Goal: Task Accomplishment & Management: Manage account settings

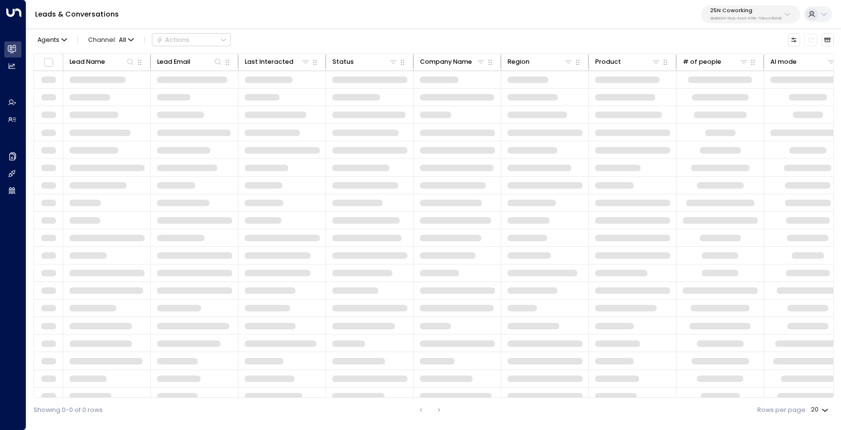
click at [727, 14] on p "25N Coworking" at bounding box center [746, 11] width 72 height 6
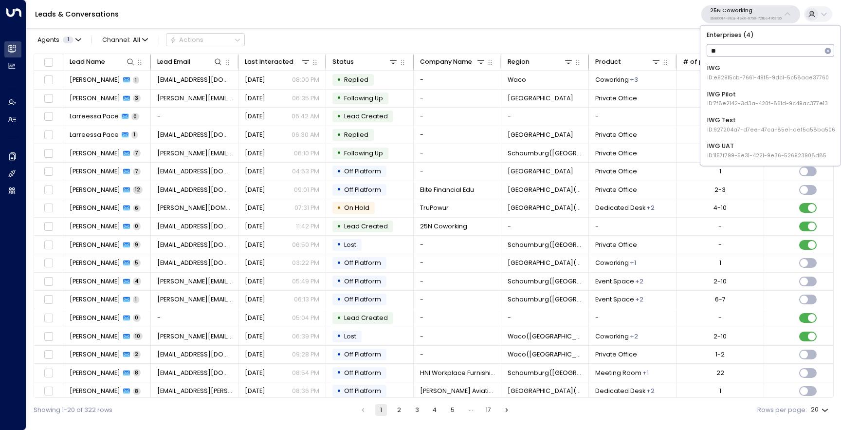
type input "***"
click at [716, 69] on div "IWG ID: e92915cb-7661-49f5-9dc1-5c58aae37760" at bounding box center [768, 73] width 122 height 18
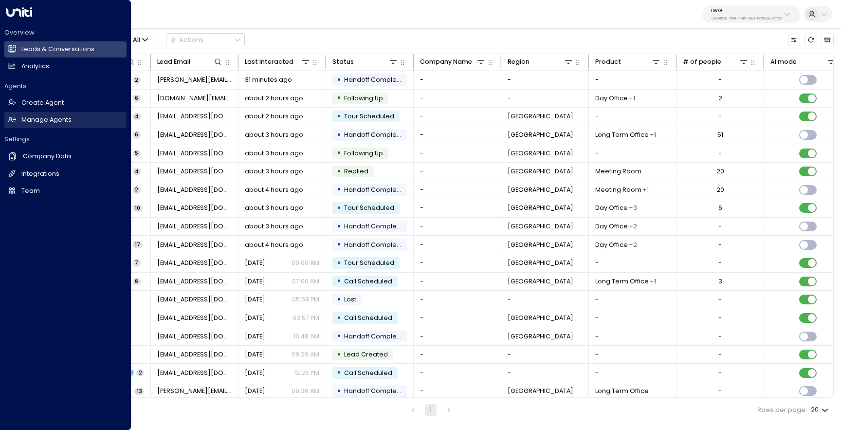
click at [18, 118] on link "Manage Agents Manage Agents" at bounding box center [65, 120] width 122 height 16
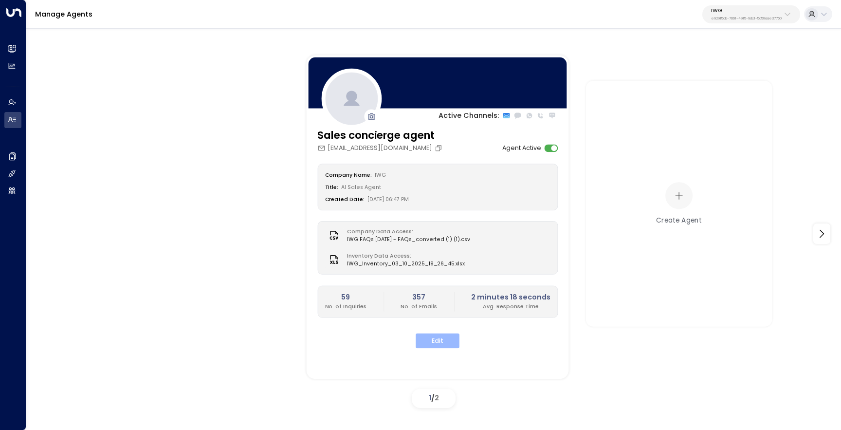
click at [432, 336] on button "Edit" at bounding box center [438, 340] width 44 height 15
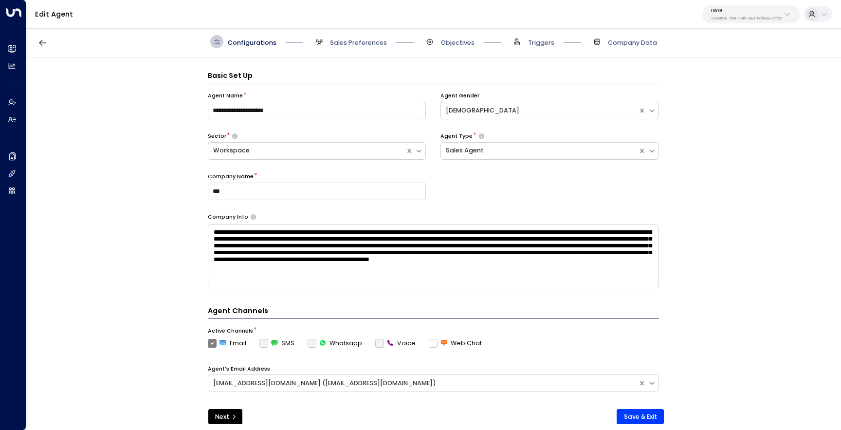
scroll to position [13, 0]
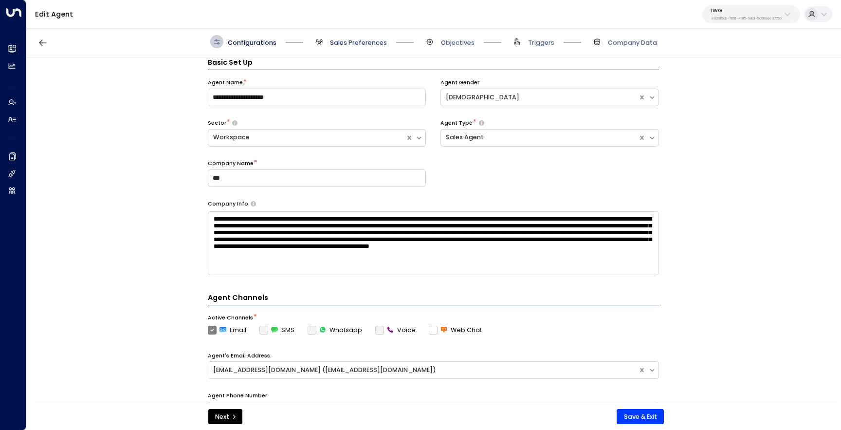
click at [361, 44] on span "Sales Preferences" at bounding box center [358, 42] width 57 height 9
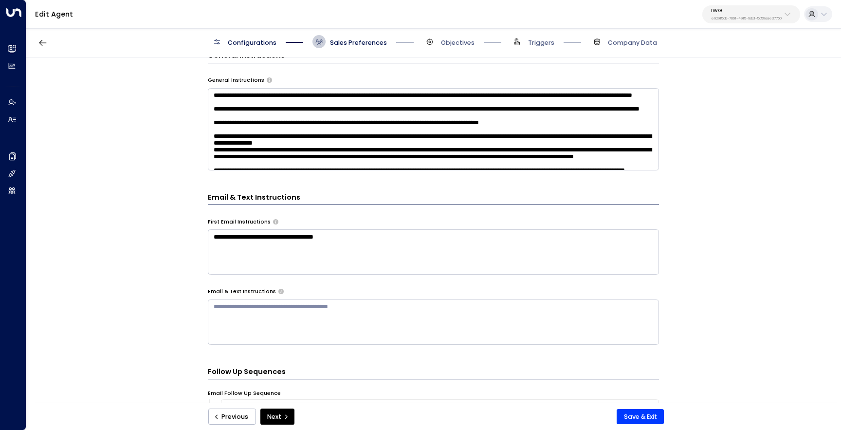
scroll to position [334, 0]
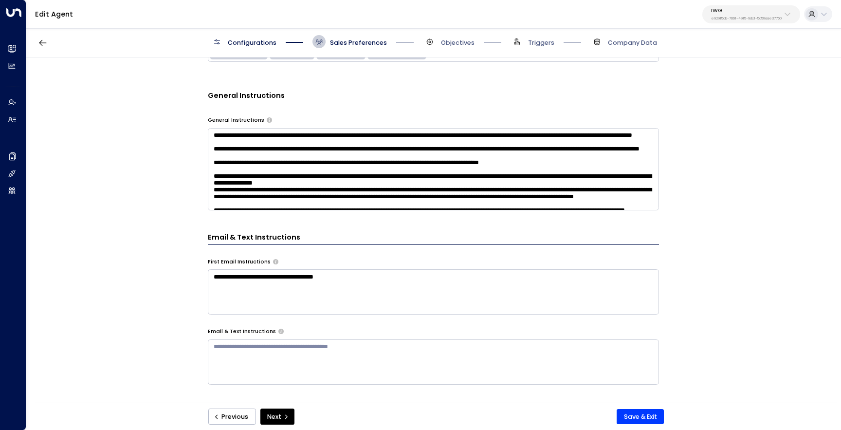
click at [258, 171] on textarea at bounding box center [433, 169] width 451 height 82
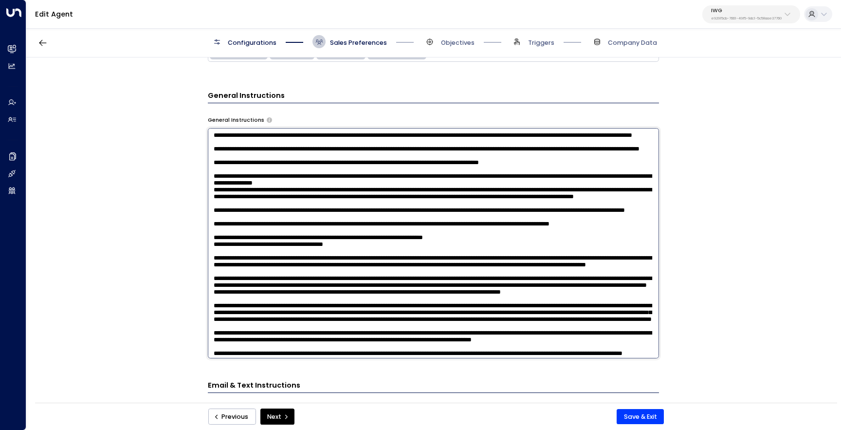
click at [574, 194] on textarea at bounding box center [433, 243] width 451 height 230
type textarea "**********"
click at [653, 418] on button "Save & Exit" at bounding box center [640, 417] width 47 height 16
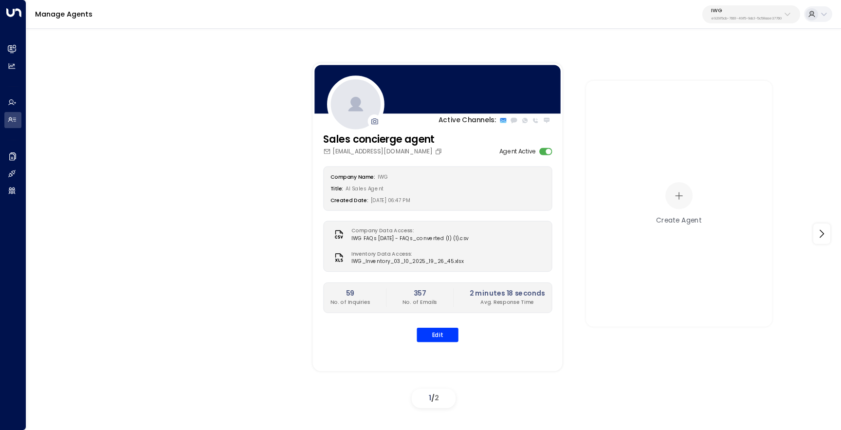
click at [735, 11] on p "IWG" at bounding box center [746, 11] width 71 height 6
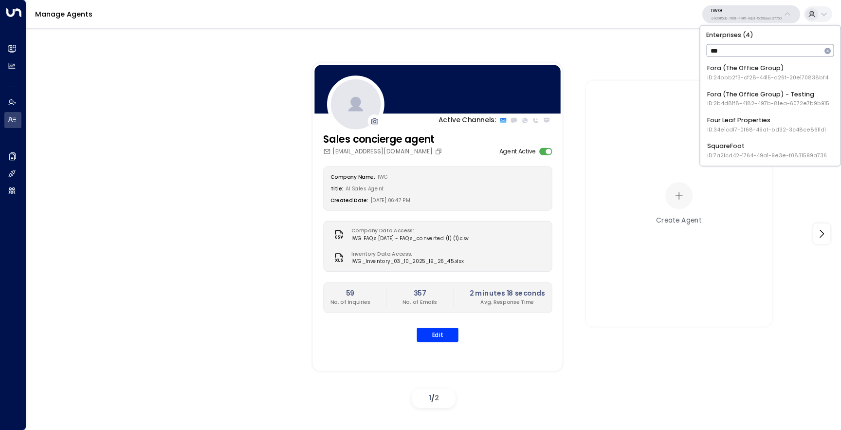
type input "****"
click at [724, 67] on div "Fora (The Office Group) ID: 24bbb2f3-cf28-4415-a26f-20e170838bf4" at bounding box center [767, 73] width 121 height 18
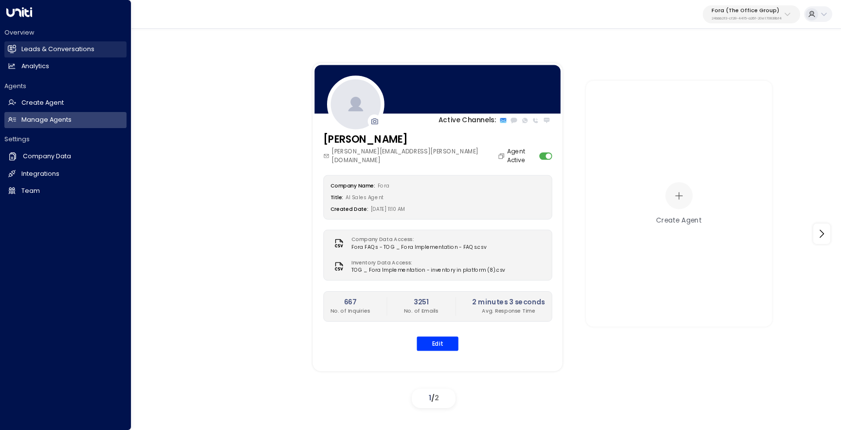
click at [12, 53] on icon at bounding box center [13, 49] width 6 height 8
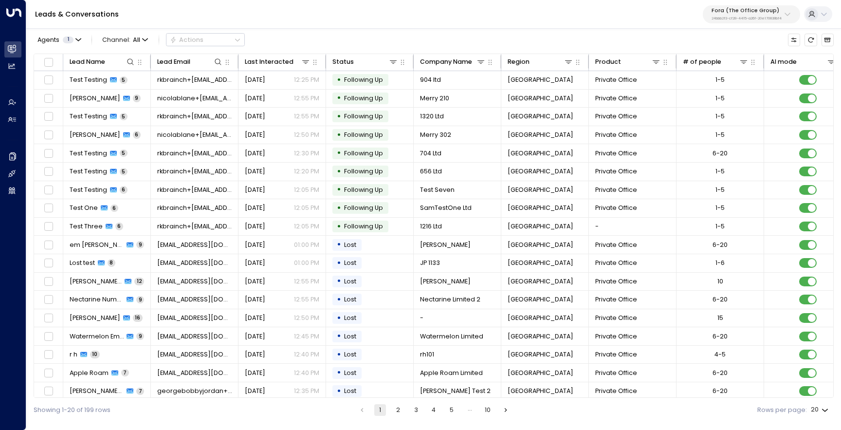
scroll to position [0, 285]
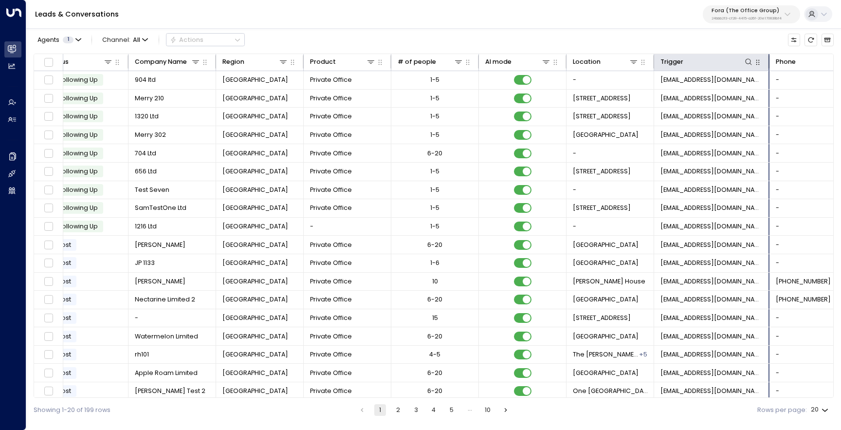
drag, startPoint x: 740, startPoint y: 61, endPoint x: 767, endPoint y: 63, distance: 27.8
click at [767, 63] on div at bounding box center [767, 62] width 6 height 14
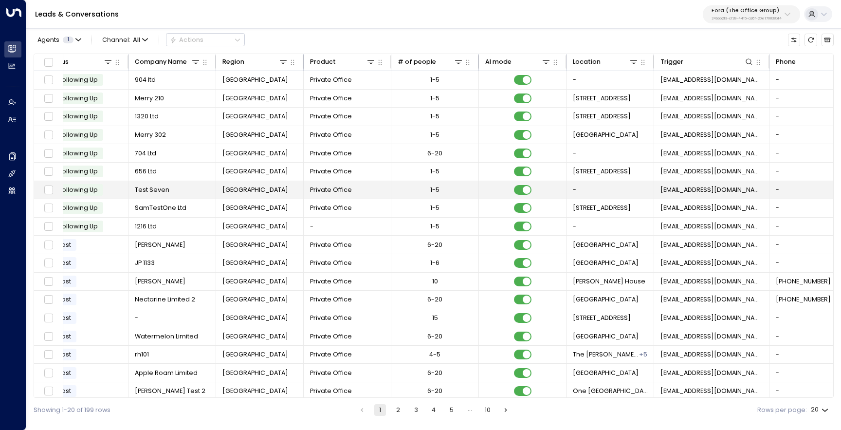
scroll to position [42, 285]
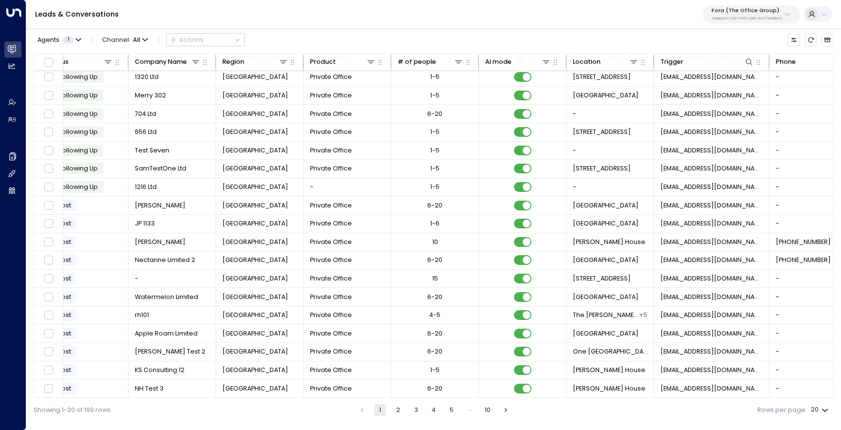
click at [748, 21] on button "Fora (The Office Group) 24bbb2f3-cf28-4415-a26f-20e170838bf4" at bounding box center [751, 14] width 97 height 18
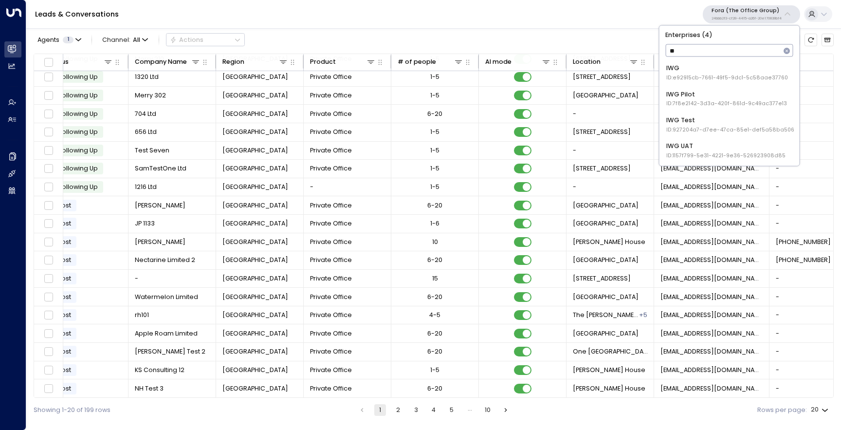
type input "***"
click at [715, 72] on div "IWG ID: e92915cb-7661-49f5-9dc1-5c58aae37760" at bounding box center [727, 73] width 122 height 18
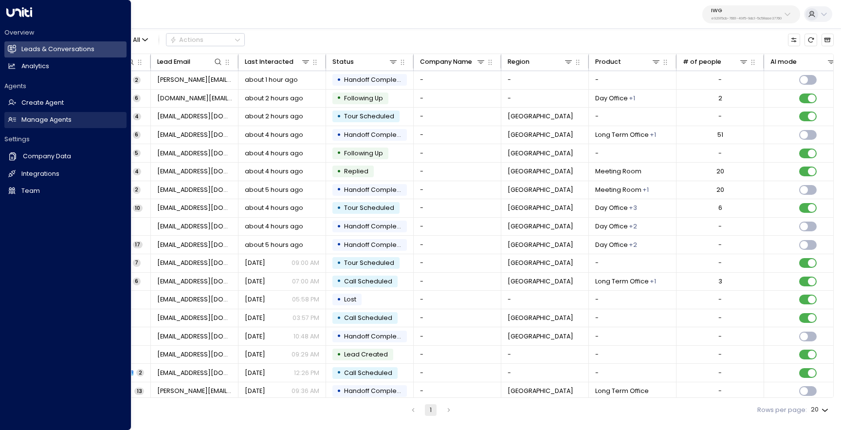
click at [21, 122] on link "Manage Agents Manage Agents" at bounding box center [65, 120] width 122 height 16
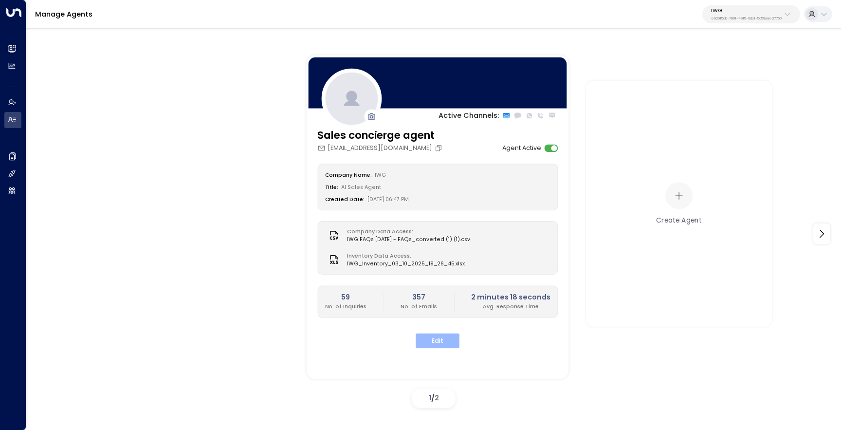
click at [443, 338] on button "Edit" at bounding box center [438, 340] width 44 height 15
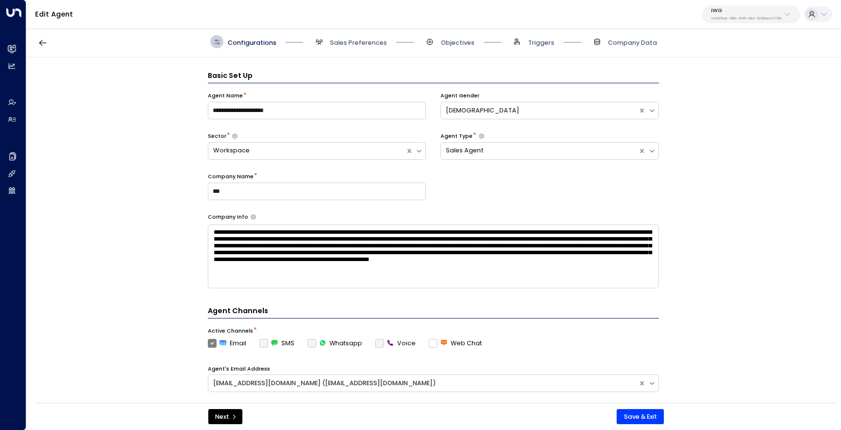
scroll to position [13, 0]
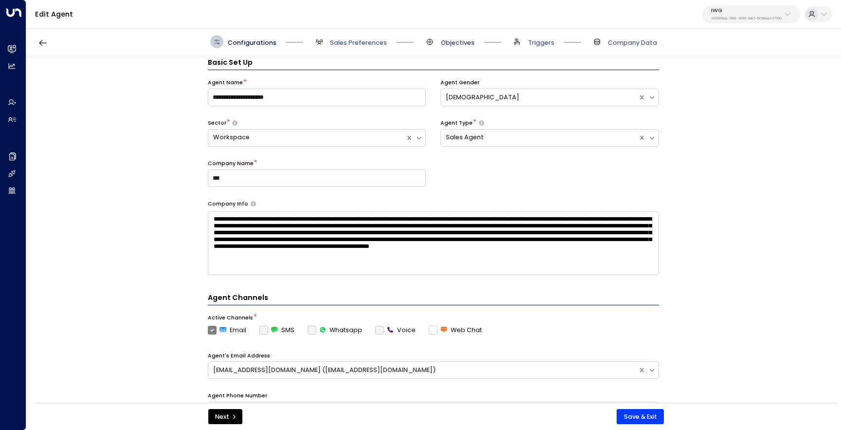
click at [458, 40] on span "Objectives" at bounding box center [458, 42] width 34 height 9
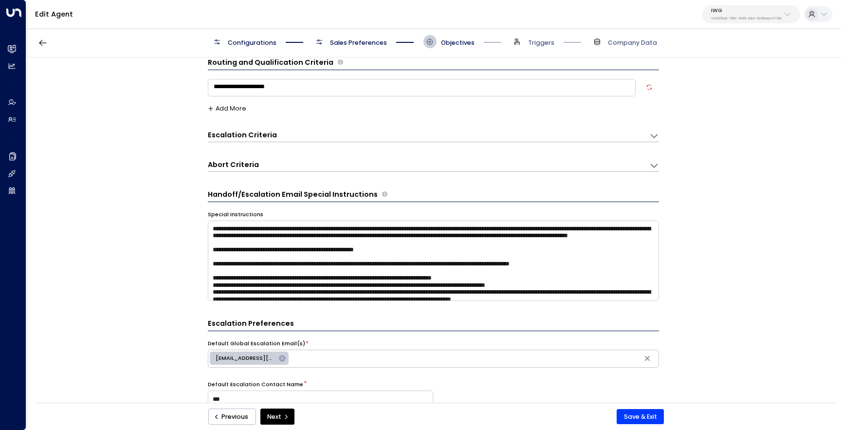
click at [365, 44] on span "Sales Preferences" at bounding box center [358, 42] width 57 height 9
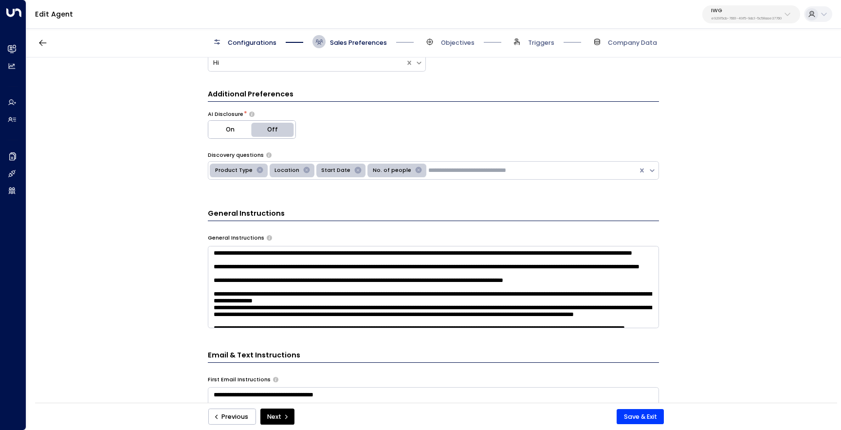
scroll to position [333, 0]
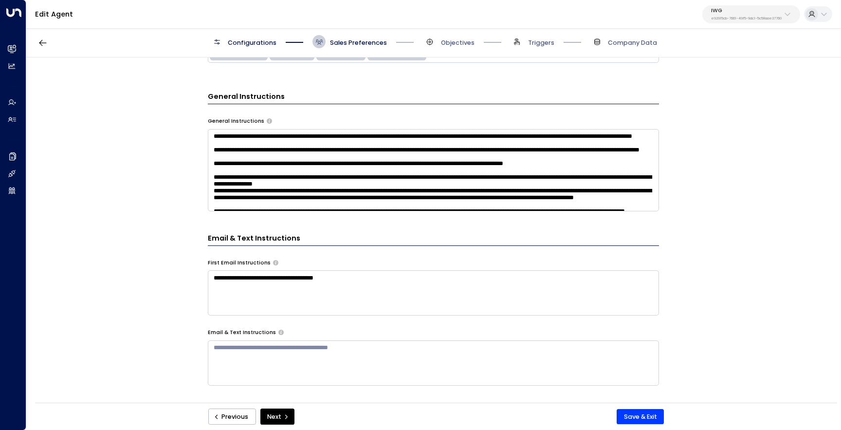
click at [411, 183] on textarea at bounding box center [433, 170] width 451 height 82
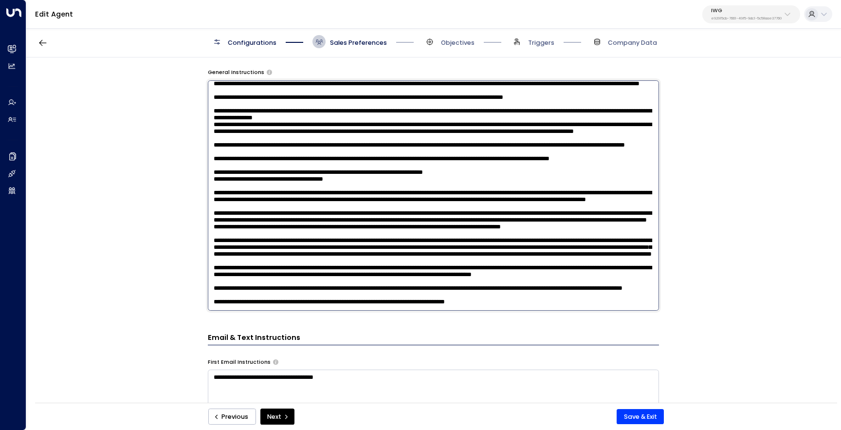
scroll to position [0, 0]
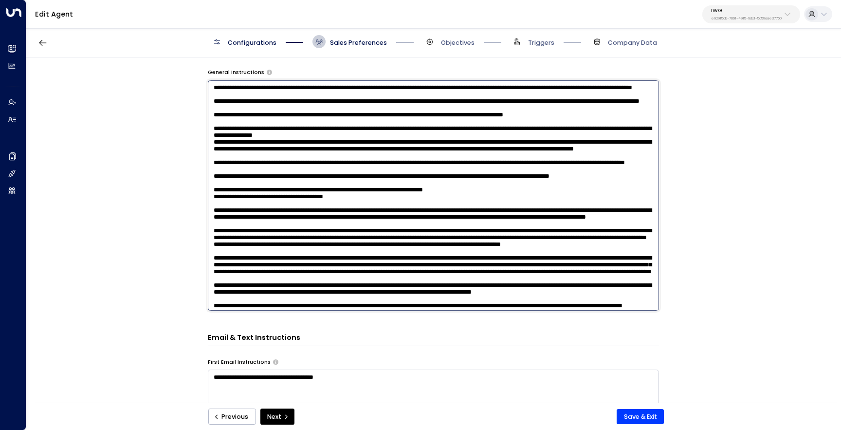
click at [524, 148] on textarea at bounding box center [433, 195] width 451 height 230
click at [213, 92] on textarea at bounding box center [433, 195] width 451 height 230
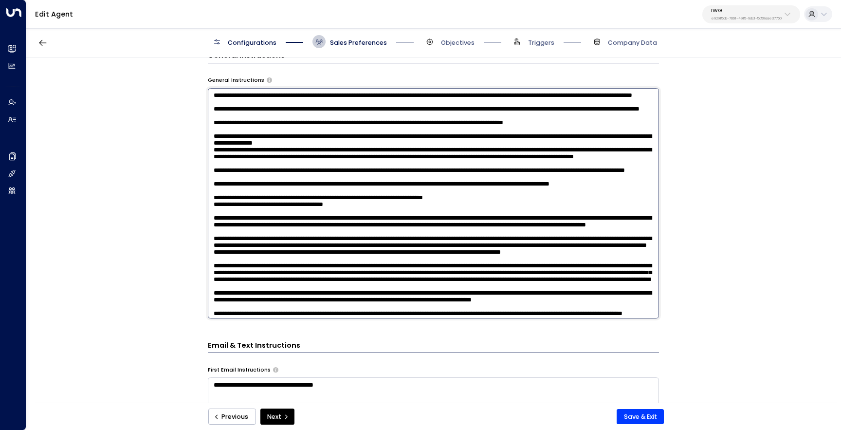
scroll to position [371, 0]
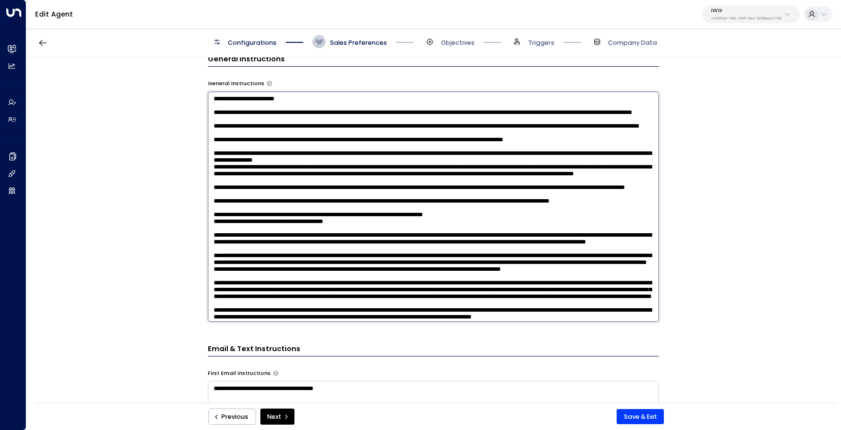
click at [212, 123] on textarea at bounding box center [433, 206] width 451 height 230
drag, startPoint x: 247, startPoint y: 149, endPoint x: 198, endPoint y: 146, distance: 48.8
click at [198, 146] on div "**********" at bounding box center [433, 232] width 814 height 351
drag, startPoint x: 246, startPoint y: 177, endPoint x: 207, endPoint y: 178, distance: 38.9
click at [208, 178] on textarea at bounding box center [433, 206] width 451 height 230
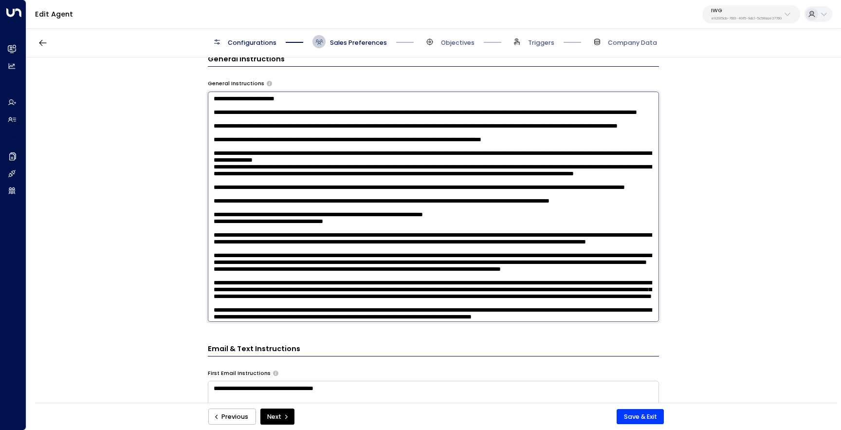
scroll to position [15, 0]
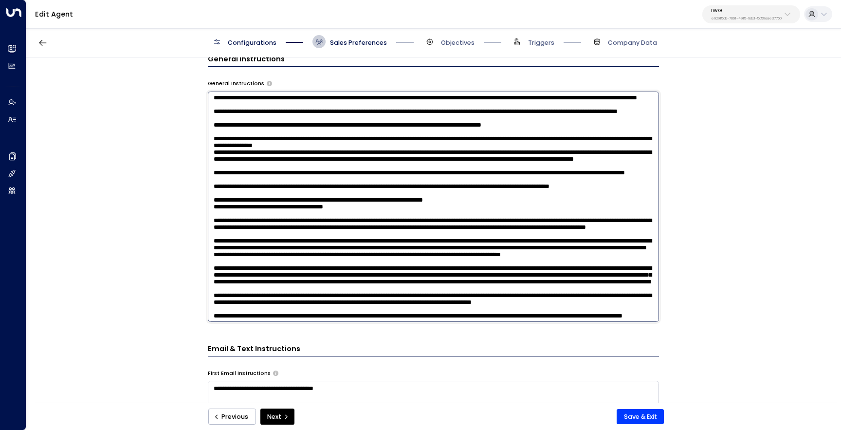
click at [321, 249] on textarea at bounding box center [433, 206] width 451 height 230
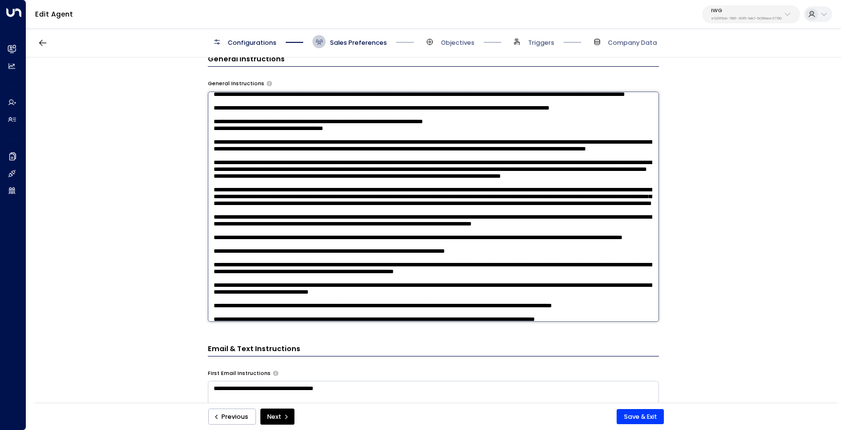
scroll to position [94, 0]
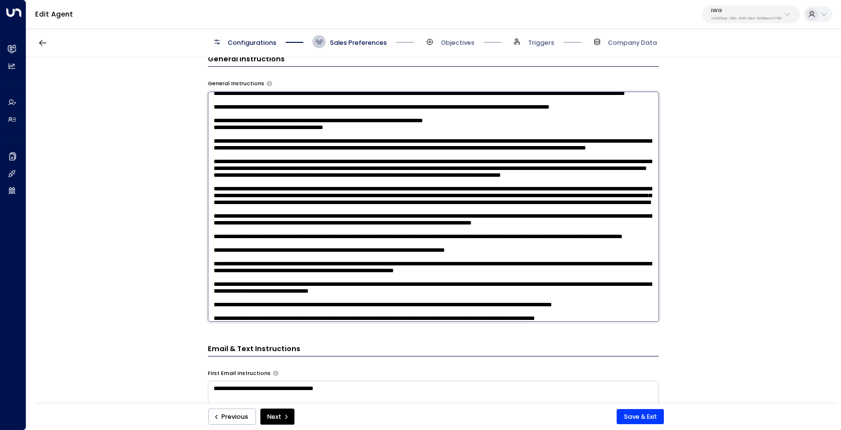
click at [446, 250] on textarea at bounding box center [433, 206] width 451 height 230
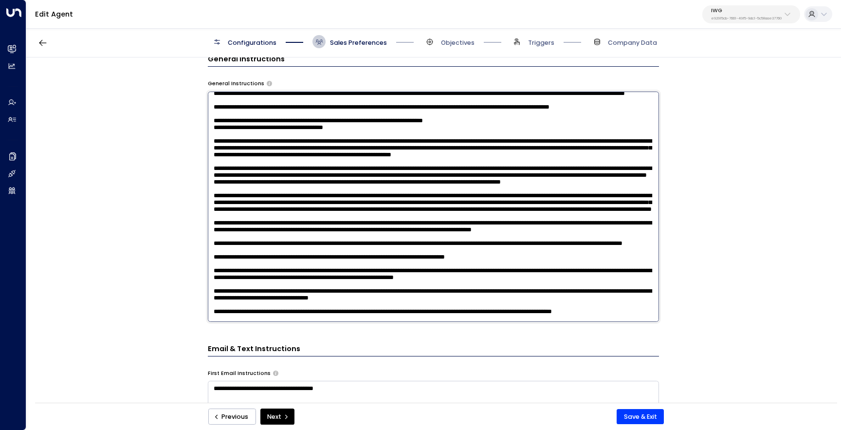
drag, startPoint x: 412, startPoint y: 250, endPoint x: 614, endPoint y: 251, distance: 202.5
click at [614, 251] on textarea at bounding box center [433, 206] width 451 height 230
click at [554, 264] on textarea at bounding box center [433, 206] width 451 height 230
drag, startPoint x: 555, startPoint y: 257, endPoint x: 213, endPoint y: 256, distance: 341.6
click at [212, 256] on textarea at bounding box center [433, 206] width 451 height 230
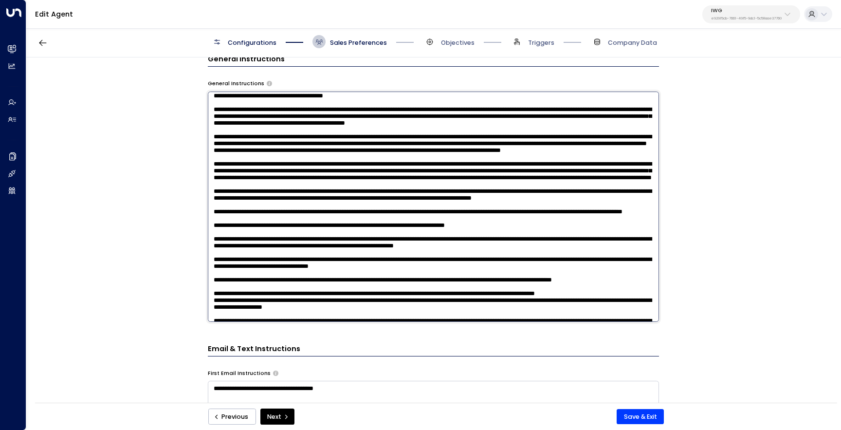
scroll to position [132, 0]
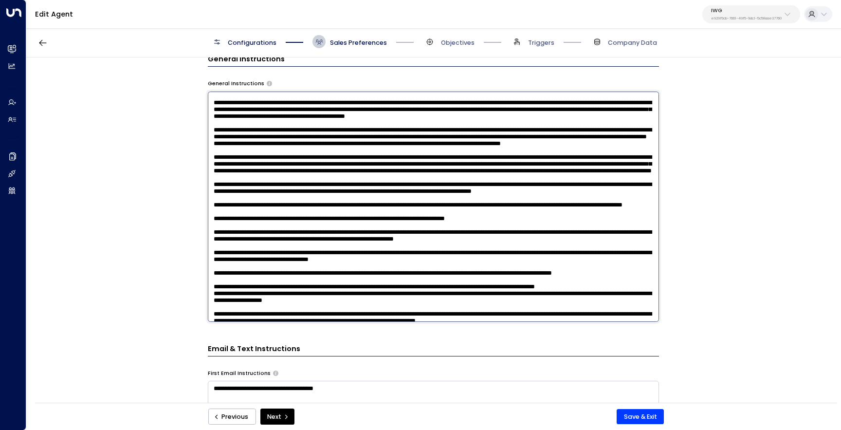
click at [317, 237] on textarea at bounding box center [433, 206] width 451 height 230
click at [324, 238] on textarea at bounding box center [433, 206] width 451 height 230
click at [317, 237] on textarea at bounding box center [433, 206] width 451 height 230
click at [375, 268] on textarea at bounding box center [433, 206] width 451 height 230
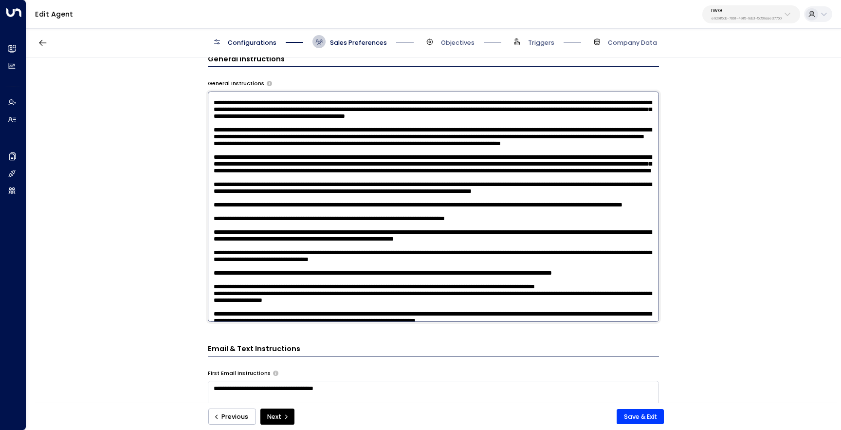
drag, startPoint x: 249, startPoint y: 191, endPoint x: 208, endPoint y: 191, distance: 41.4
click at [208, 191] on textarea at bounding box center [433, 206] width 451 height 230
drag, startPoint x: 563, startPoint y: 255, endPoint x: 210, endPoint y: 191, distance: 358.6
click at [210, 191] on textarea at bounding box center [433, 206] width 451 height 230
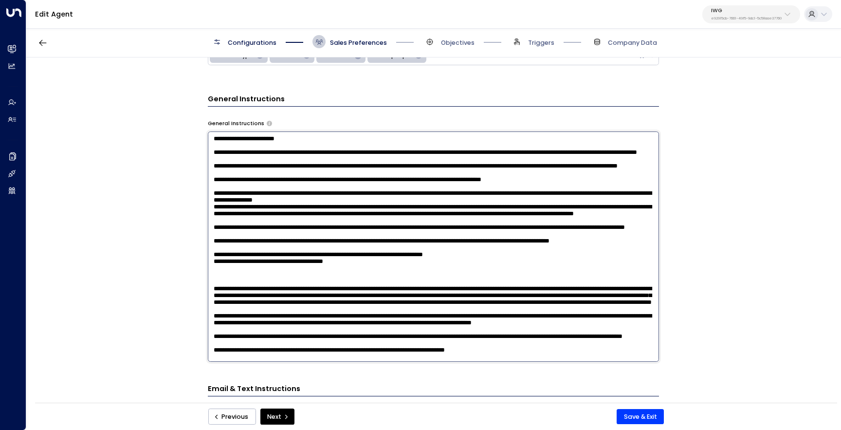
scroll to position [324, 0]
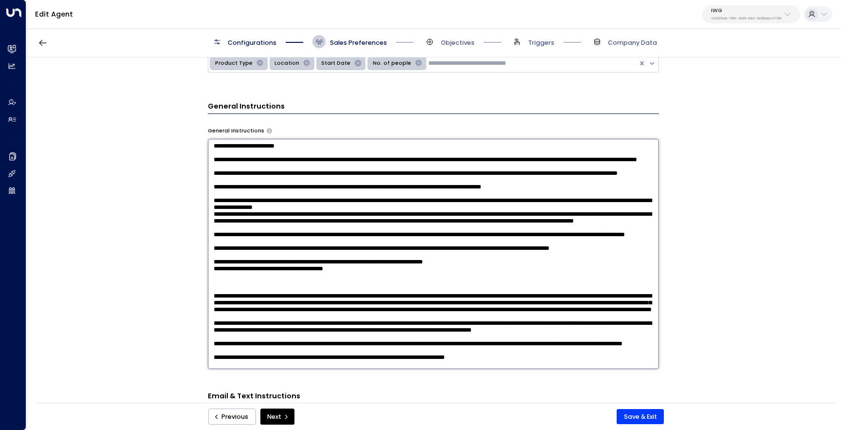
click at [564, 222] on textarea at bounding box center [433, 254] width 451 height 230
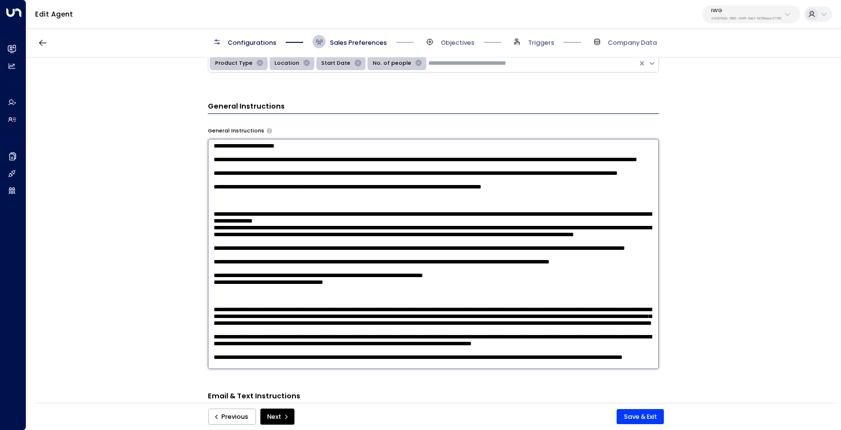
paste textarea "**********"
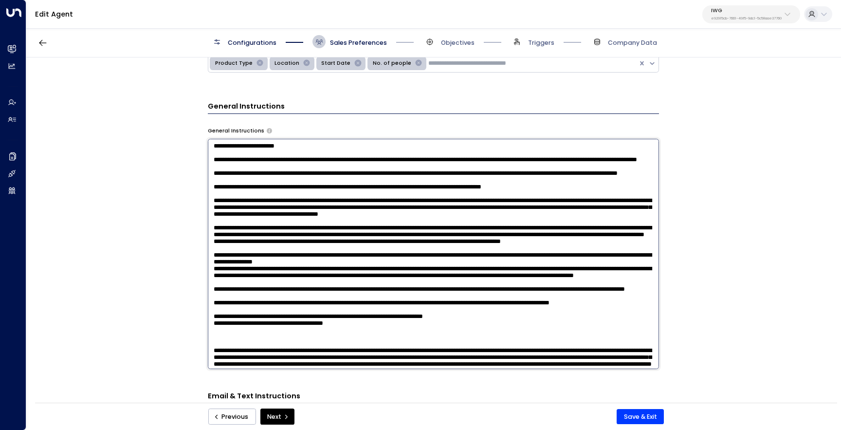
click at [213, 242] on textarea at bounding box center [433, 254] width 451 height 230
click at [216, 278] on textarea at bounding box center [433, 254] width 451 height 230
click at [214, 279] on textarea at bounding box center [433, 254] width 451 height 230
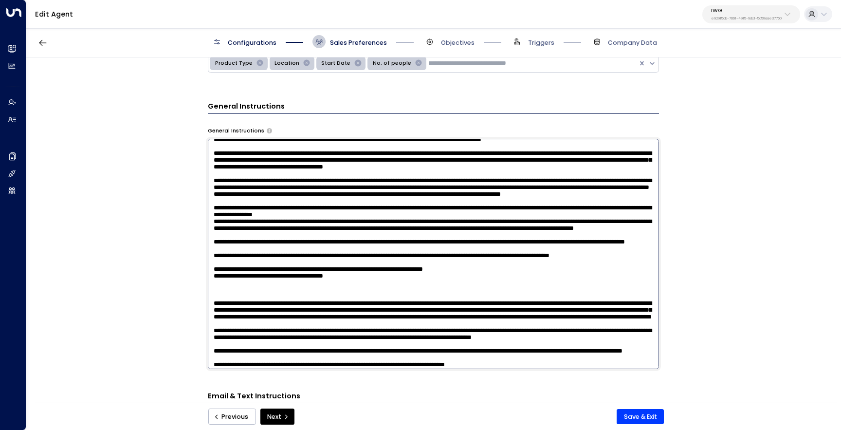
scroll to position [59, 0]
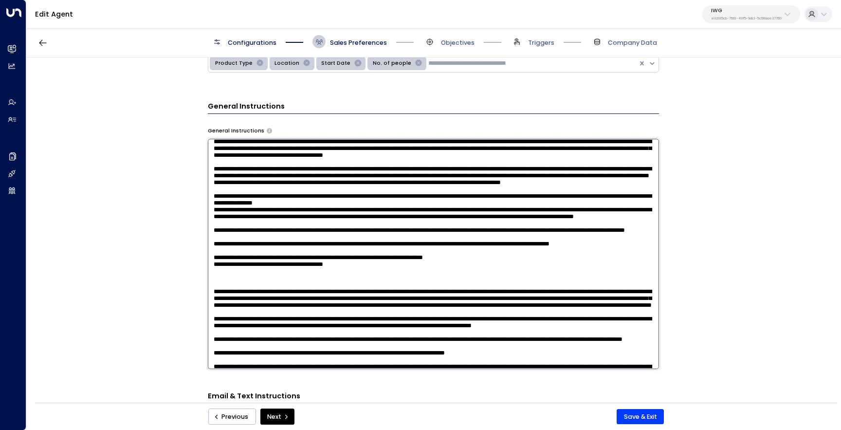
click at [234, 255] on textarea at bounding box center [433, 254] width 451 height 230
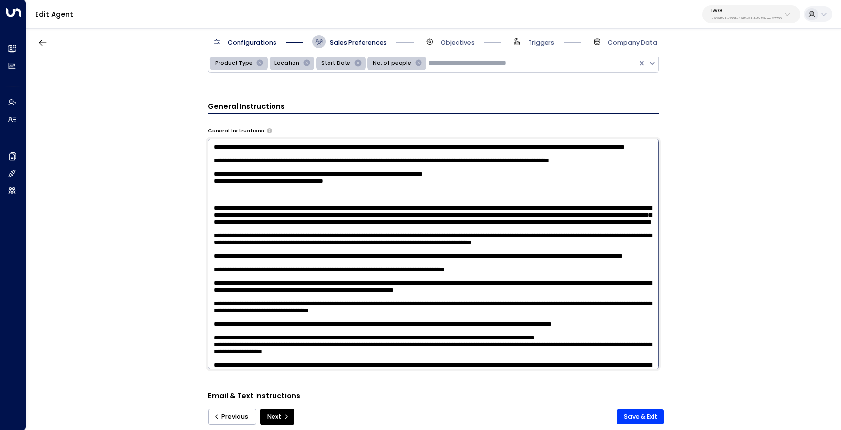
scroll to position [164, 0]
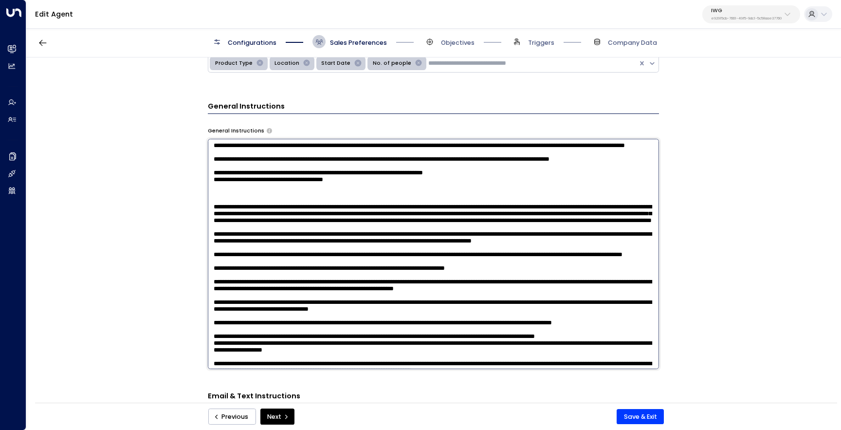
click at [234, 171] on textarea at bounding box center [433, 254] width 451 height 230
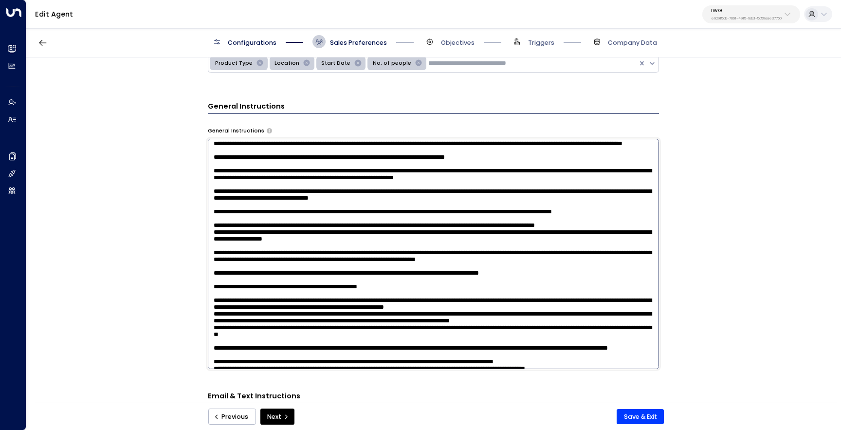
scroll to position [282, 0]
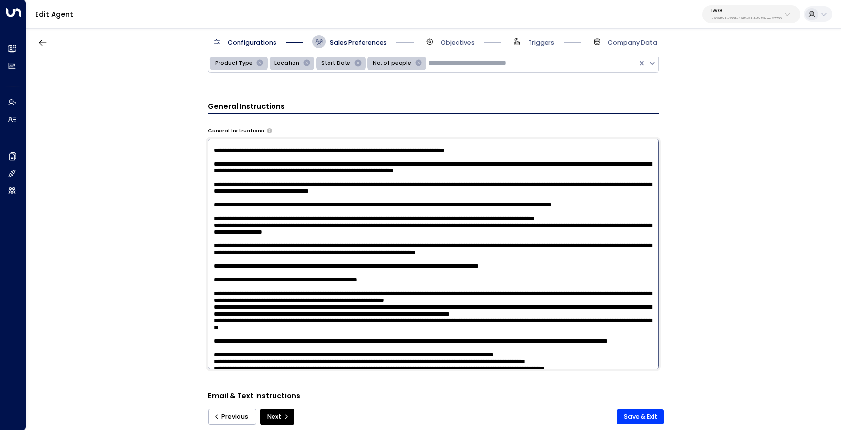
click at [318, 200] on textarea at bounding box center [433, 254] width 451 height 230
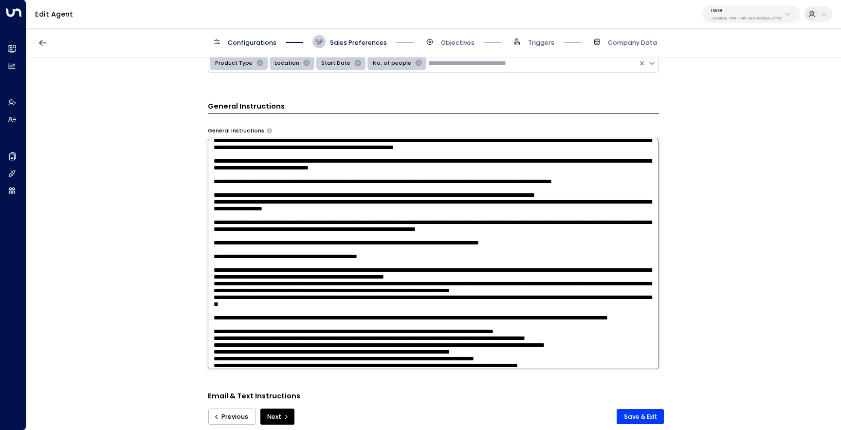
scroll to position [309, 0]
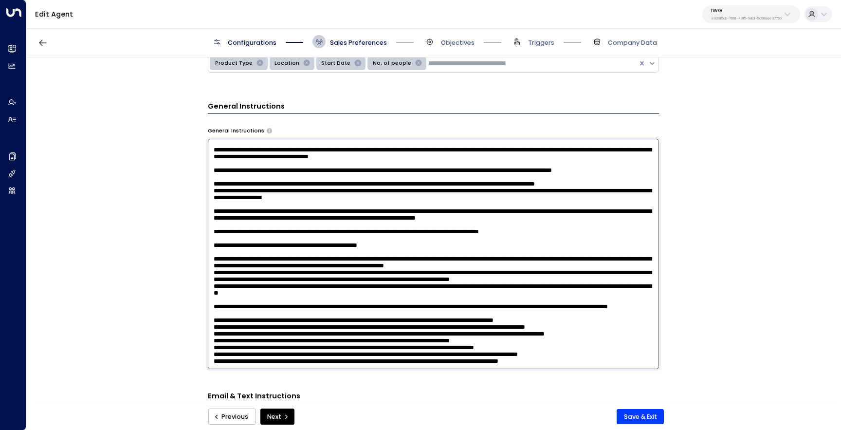
click at [545, 231] on textarea at bounding box center [433, 254] width 451 height 230
drag, startPoint x: 308, startPoint y: 245, endPoint x: 207, endPoint y: 235, distance: 100.7
click at [208, 235] on textarea at bounding box center [433, 254] width 451 height 230
click at [292, 249] on textarea at bounding box center [433, 254] width 451 height 230
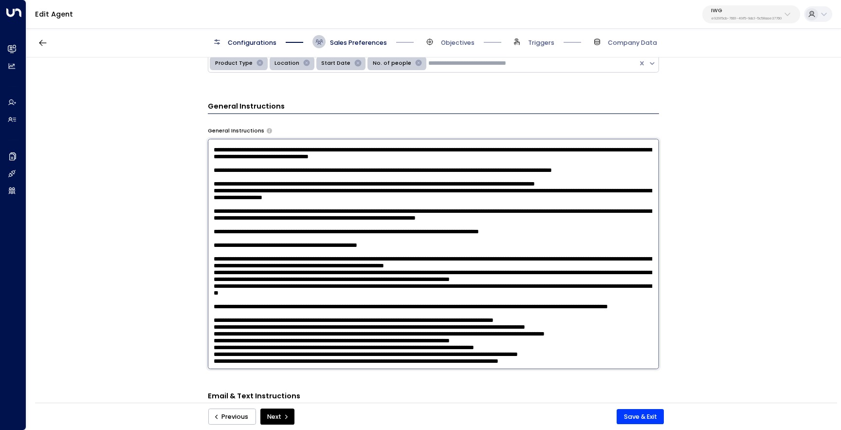
drag, startPoint x: 291, startPoint y: 242, endPoint x: 247, endPoint y: 239, distance: 43.9
click at [247, 239] on textarea at bounding box center [433, 254] width 451 height 230
click at [241, 236] on textarea at bounding box center [433, 254] width 451 height 230
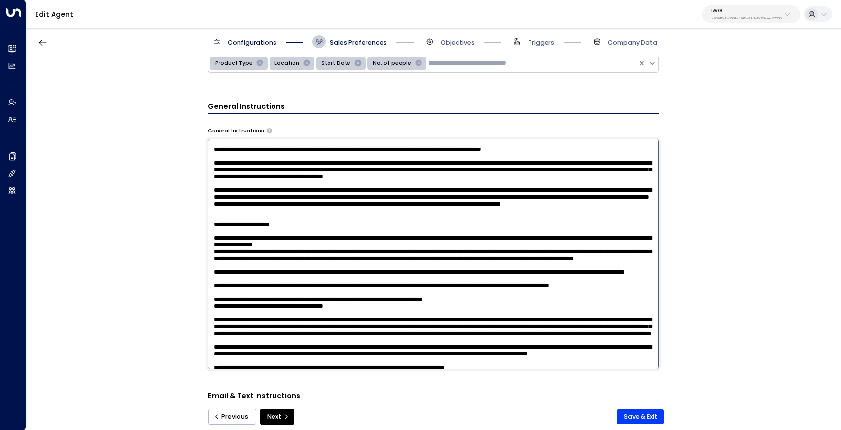
scroll to position [0, 0]
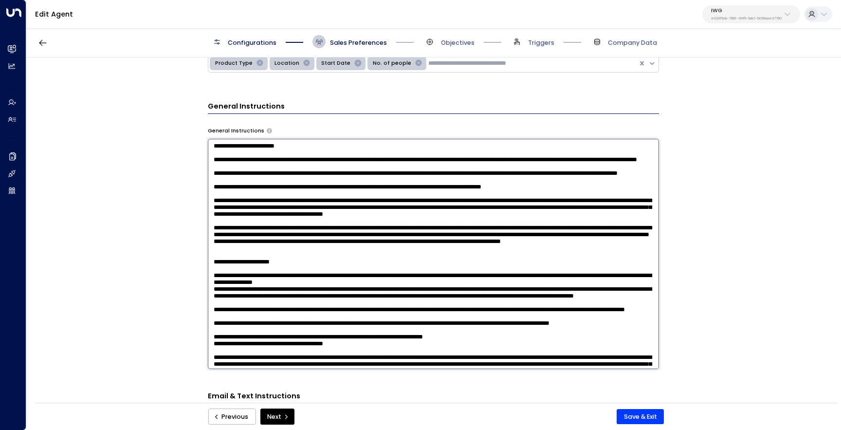
click at [338, 180] on textarea at bounding box center [433, 254] width 451 height 230
paste textarea "**********"
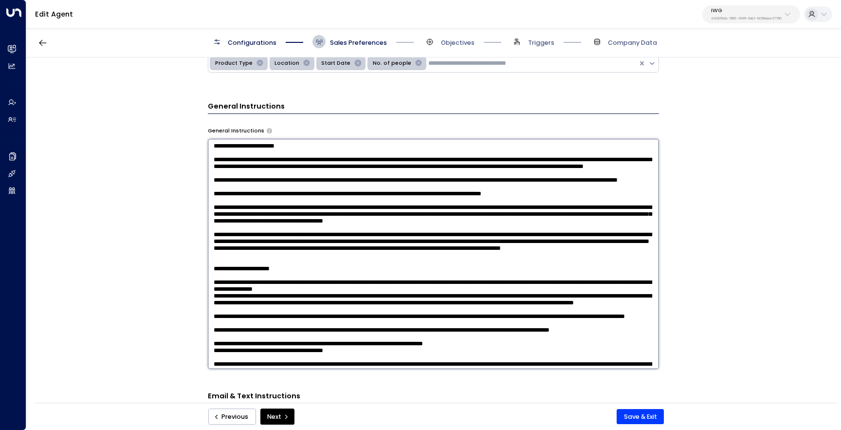
drag, startPoint x: 573, startPoint y: 178, endPoint x: 313, endPoint y: 176, distance: 259.9
click at [313, 176] on textarea at bounding box center [433, 254] width 451 height 230
click at [216, 170] on textarea at bounding box center [433, 254] width 451 height 230
paste textarea "**********"
click at [216, 168] on textarea at bounding box center [433, 254] width 451 height 230
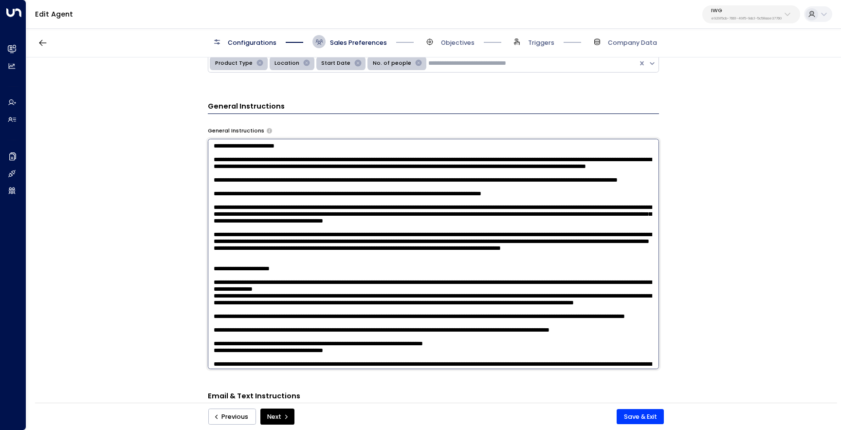
click at [442, 191] on textarea at bounding box center [433, 254] width 451 height 230
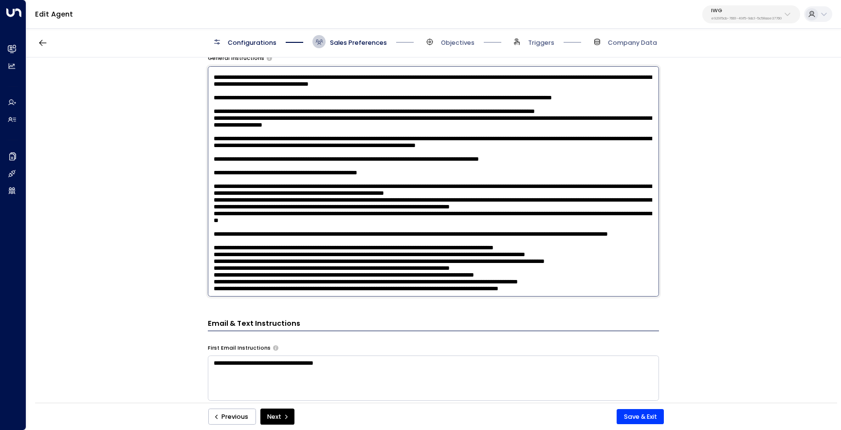
scroll to position [397, 0]
type textarea "**********"
click at [625, 416] on button "Save & Exit" at bounding box center [640, 417] width 47 height 16
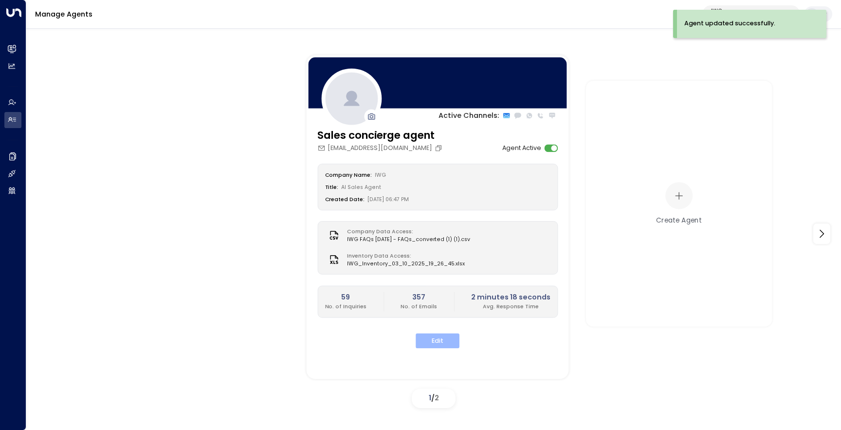
click at [435, 337] on button "Edit" at bounding box center [438, 340] width 44 height 15
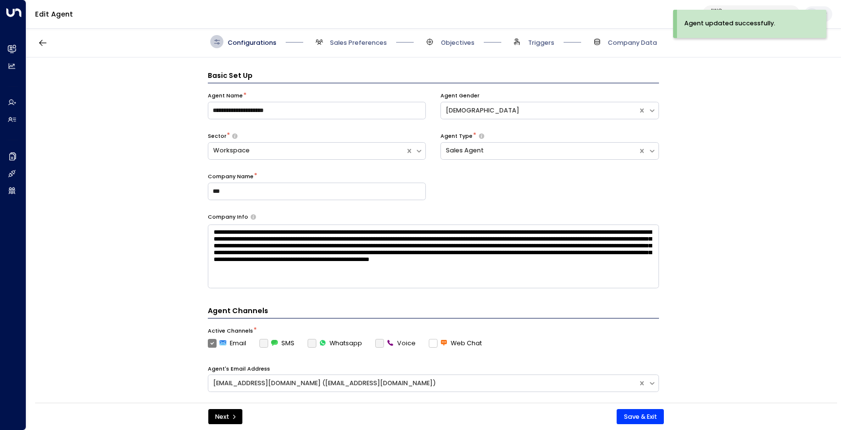
scroll to position [13, 0]
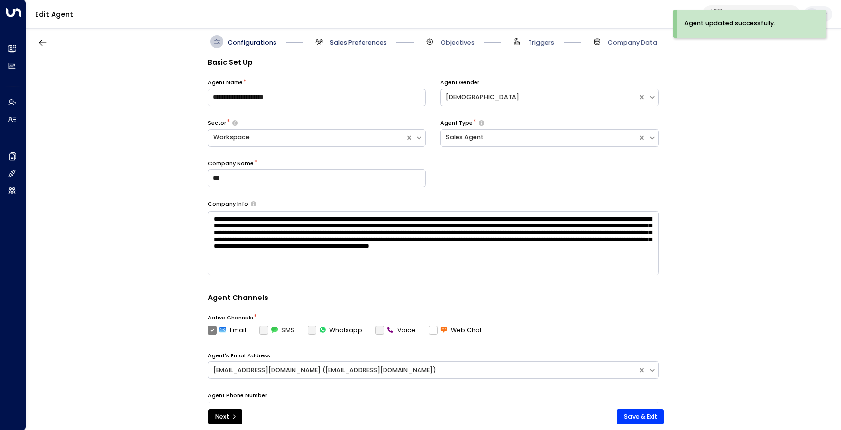
click at [333, 43] on span "Sales Preferences" at bounding box center [358, 42] width 57 height 9
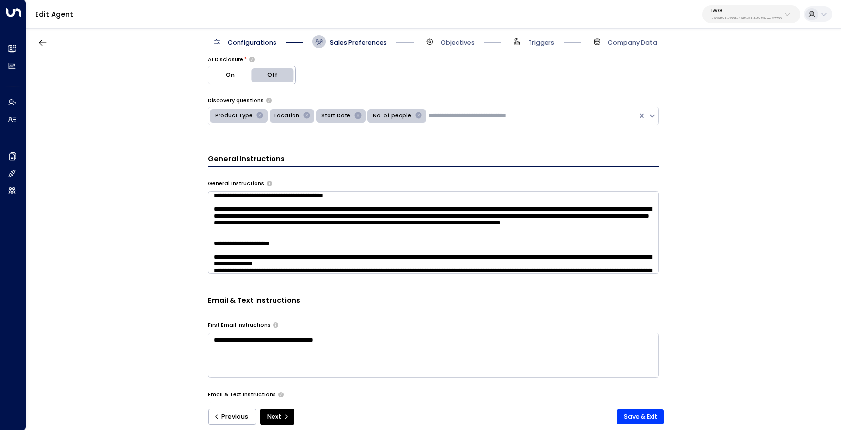
scroll to position [272, 0]
click at [214, 256] on textarea at bounding box center [433, 232] width 451 height 82
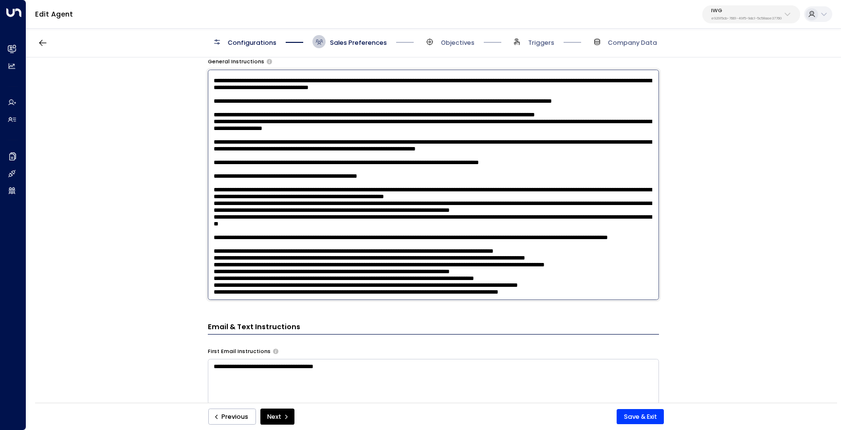
scroll to position [439, 0]
drag, startPoint x: 297, startPoint y: 141, endPoint x: 269, endPoint y: 142, distance: 28.2
click at [269, 142] on textarea at bounding box center [433, 185] width 451 height 230
drag, startPoint x: 264, startPoint y: 141, endPoint x: 233, endPoint y: 141, distance: 30.7
click at [234, 141] on textarea at bounding box center [433, 185] width 451 height 230
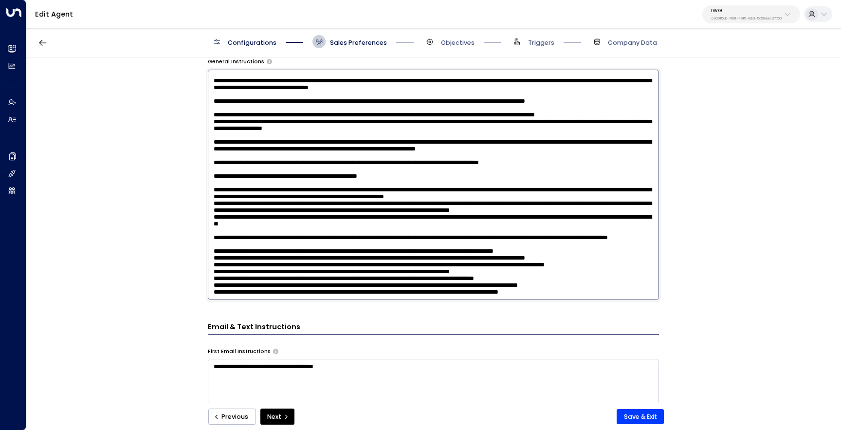
drag, startPoint x: 238, startPoint y: 159, endPoint x: 208, endPoint y: 159, distance: 30.2
click at [208, 159] on textarea at bounding box center [433, 185] width 451 height 230
drag, startPoint x: 401, startPoint y: 178, endPoint x: 211, endPoint y: 154, distance: 191.8
click at [211, 154] on textarea at bounding box center [433, 185] width 451 height 230
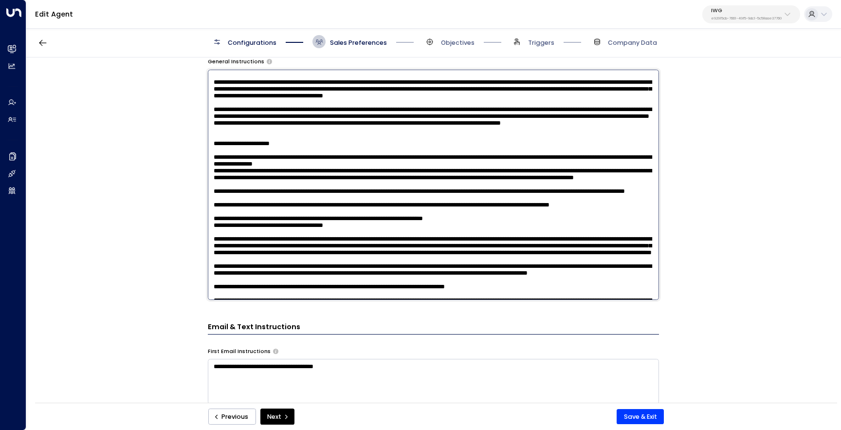
scroll to position [49, 0]
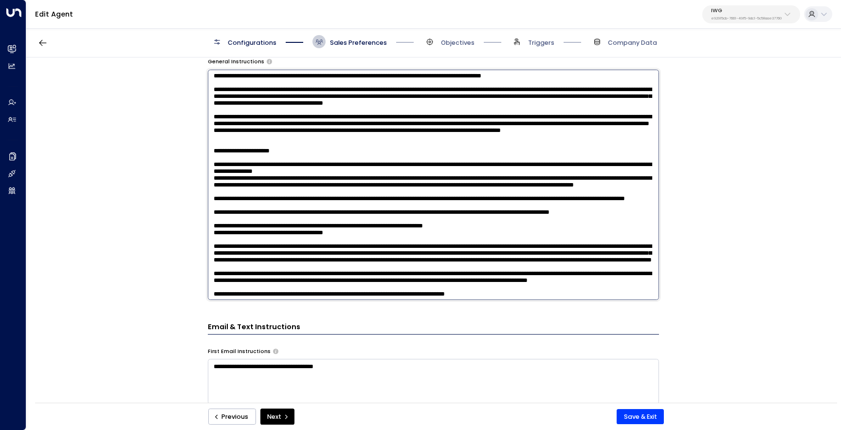
click at [239, 213] on textarea at bounding box center [433, 185] width 451 height 230
paste textarea "**********"
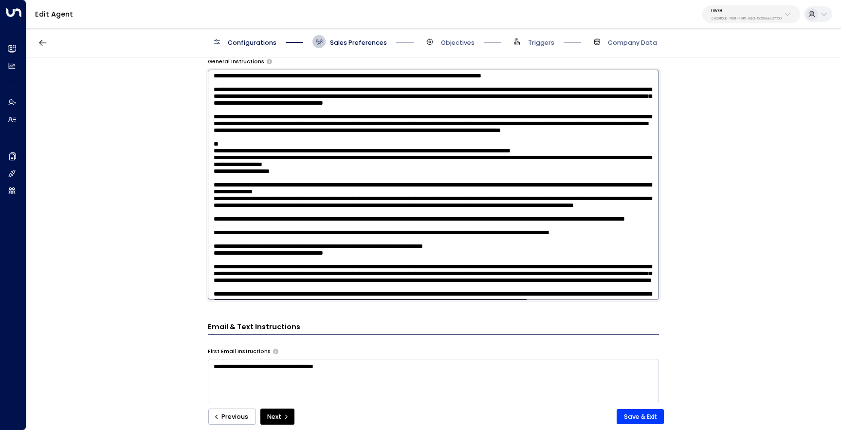
click at [212, 226] on textarea at bounding box center [433, 185] width 451 height 230
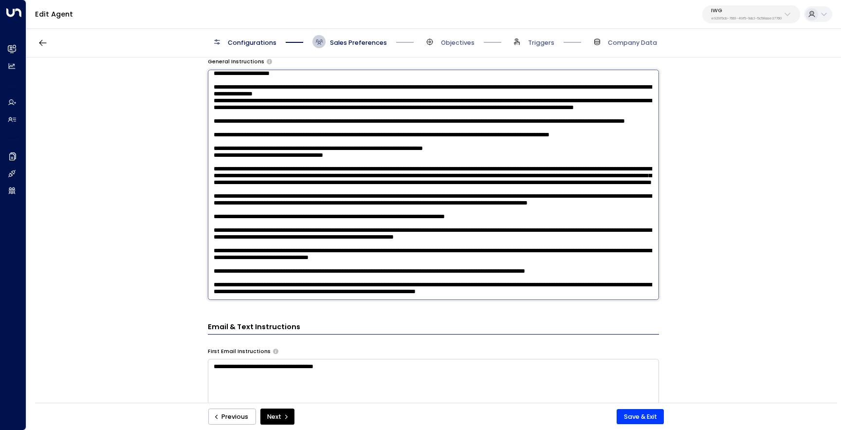
scroll to position [104, 0]
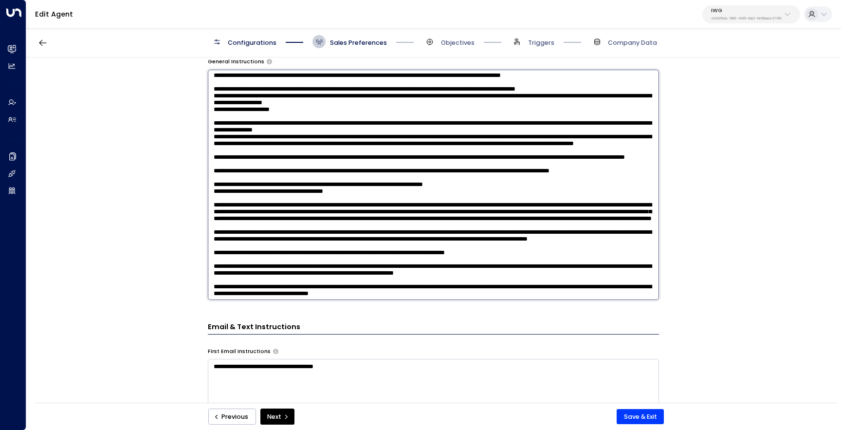
click at [395, 178] on textarea at bounding box center [433, 185] width 451 height 230
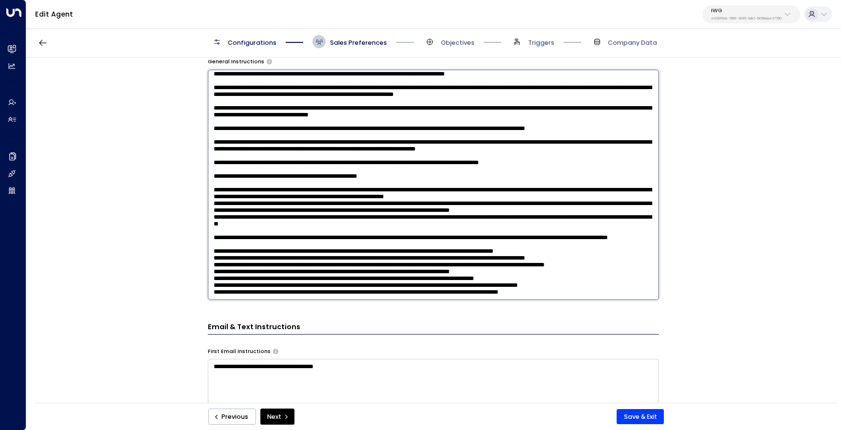
scroll to position [450, 0]
click at [308, 206] on textarea at bounding box center [433, 185] width 451 height 230
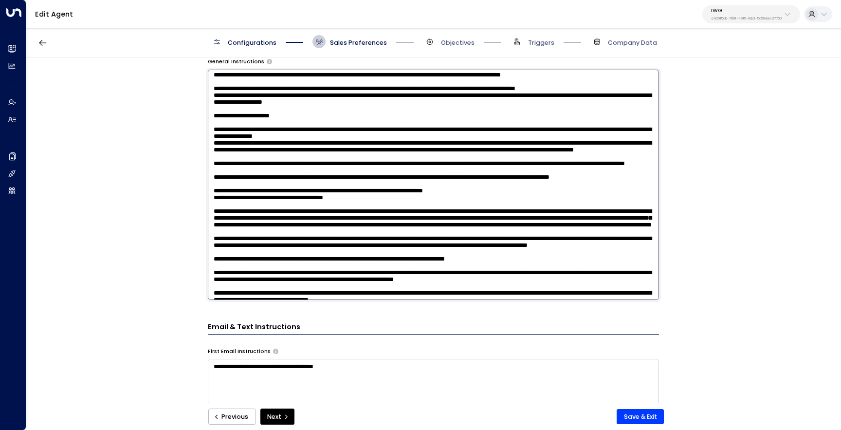
scroll to position [103, 0]
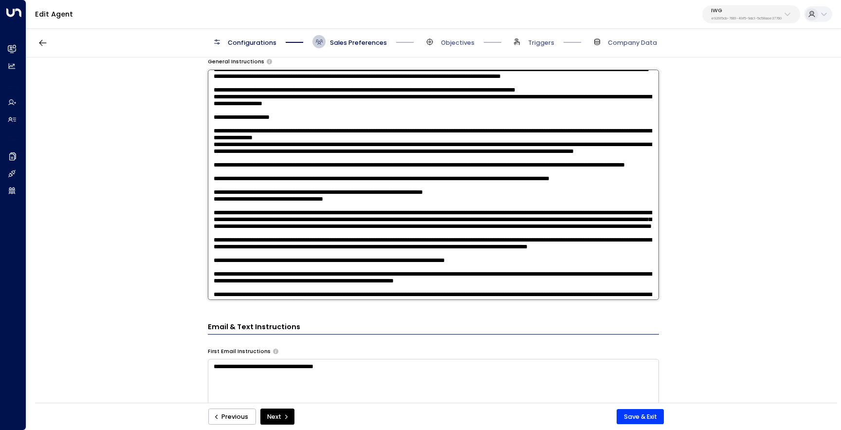
click at [397, 184] on textarea at bounding box center [433, 185] width 451 height 230
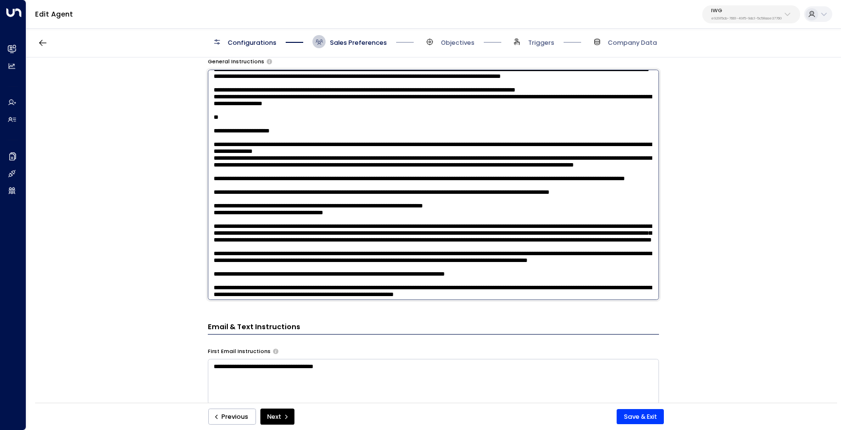
paste textarea "**********"
click at [218, 198] on textarea at bounding box center [433, 185] width 451 height 230
click at [220, 198] on textarea at bounding box center [433, 185] width 451 height 230
drag, startPoint x: 383, startPoint y: 200, endPoint x: 218, endPoint y: 200, distance: 166.0
click at [218, 200] on textarea at bounding box center [433, 185] width 451 height 230
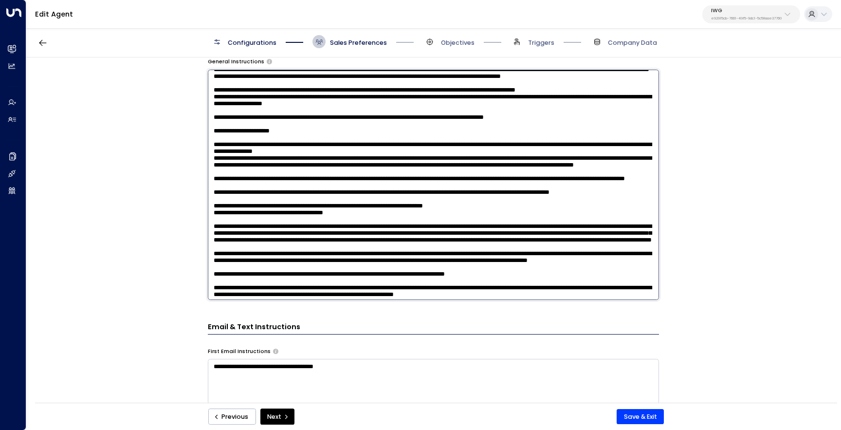
click at [374, 204] on textarea at bounding box center [433, 185] width 451 height 230
drag, startPoint x: 374, startPoint y: 201, endPoint x: 218, endPoint y: 202, distance: 156.7
click at [218, 202] on textarea at bounding box center [433, 185] width 451 height 230
click at [230, 201] on textarea at bounding box center [433, 185] width 451 height 230
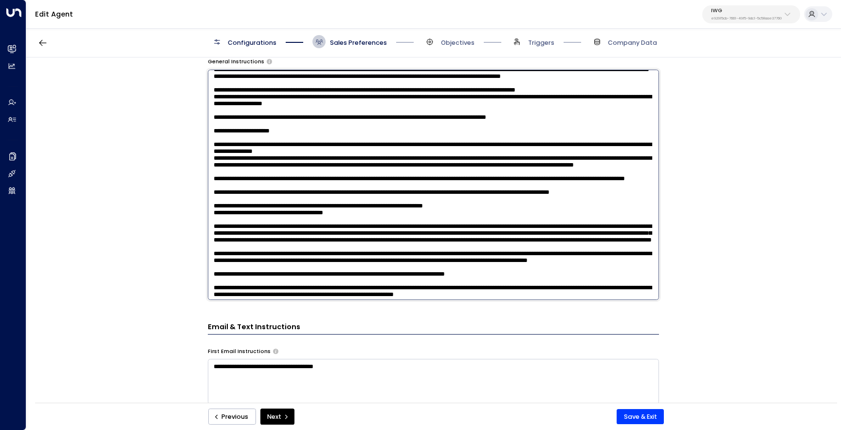
drag, startPoint x: 376, startPoint y: 202, endPoint x: 219, endPoint y: 203, distance: 157.2
click at [219, 203] on textarea at bounding box center [433, 185] width 451 height 230
click at [494, 202] on textarea at bounding box center [433, 185] width 451 height 230
paste textarea "**********"
click at [227, 201] on textarea at bounding box center [433, 185] width 451 height 230
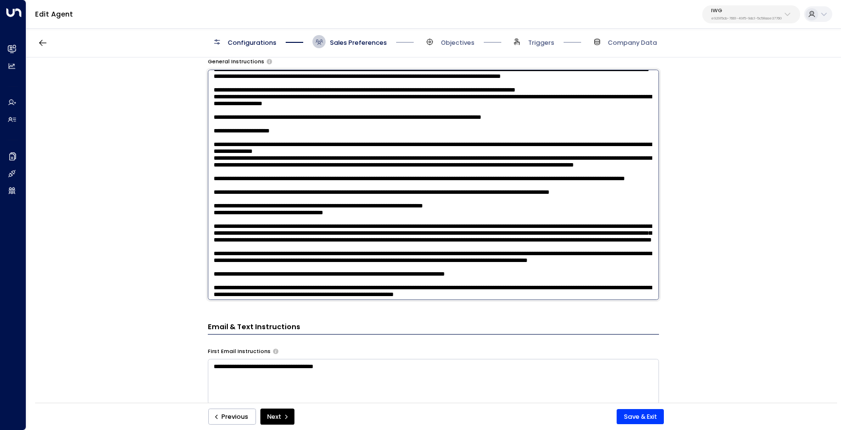
click at [372, 201] on textarea at bounding box center [433, 185] width 451 height 230
click at [441, 206] on textarea at bounding box center [433, 185] width 451 height 230
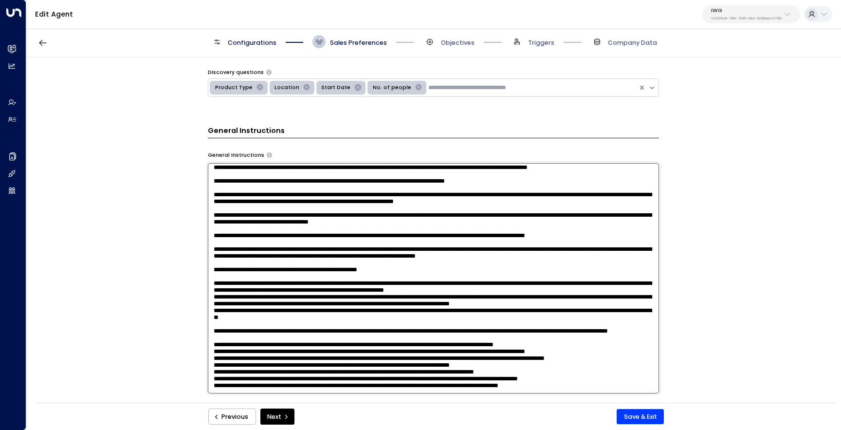
scroll to position [273, 0]
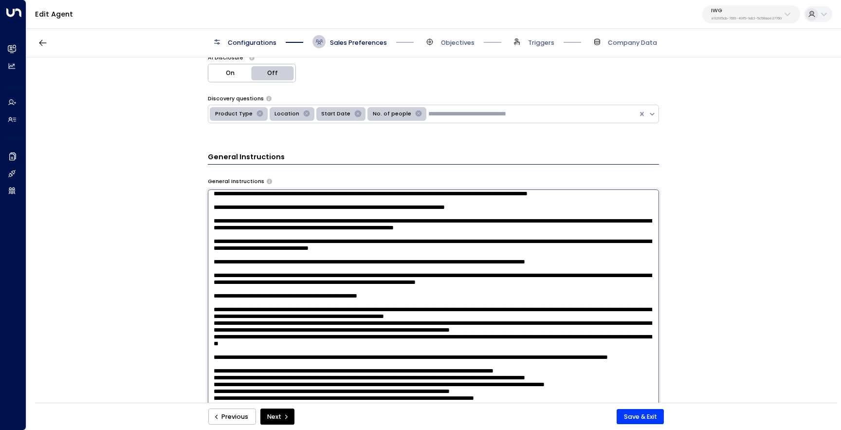
click at [195, 311] on div "**********" at bounding box center [433, 232] width 814 height 351
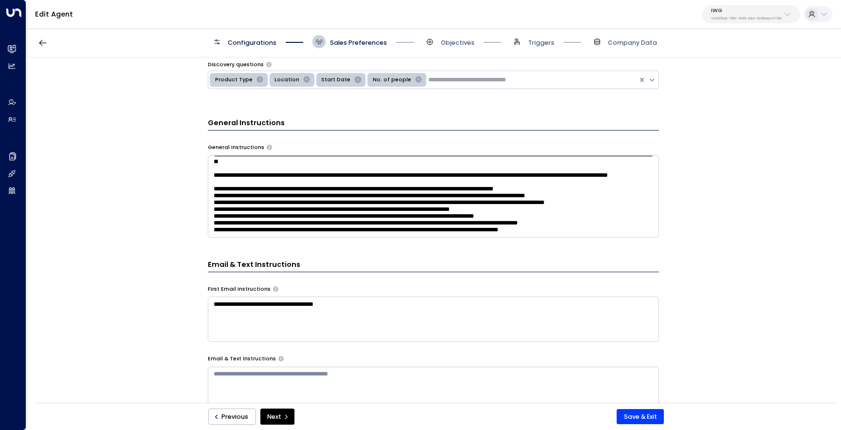
scroll to position [330, 0]
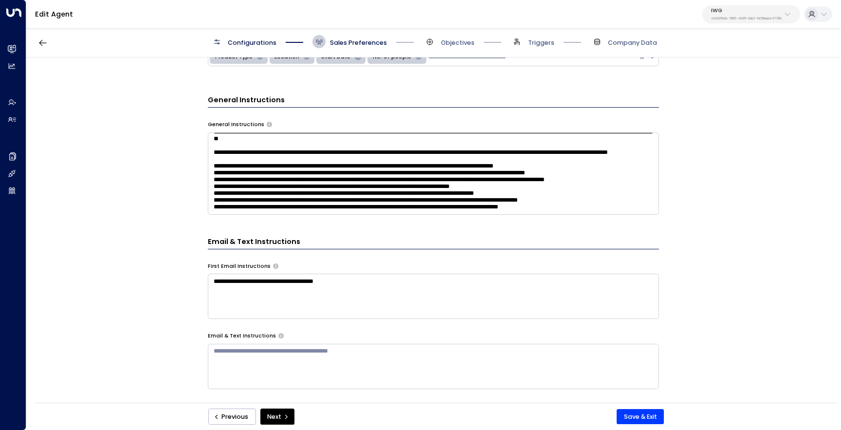
click at [282, 173] on textarea at bounding box center [433, 173] width 451 height 82
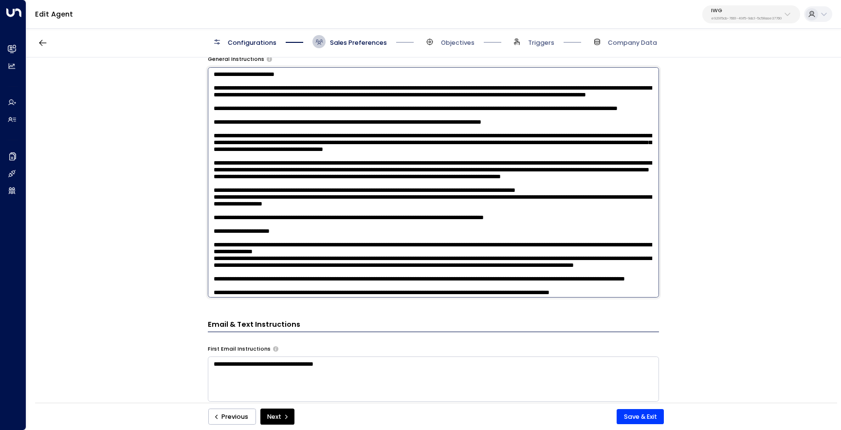
scroll to position [9, 0]
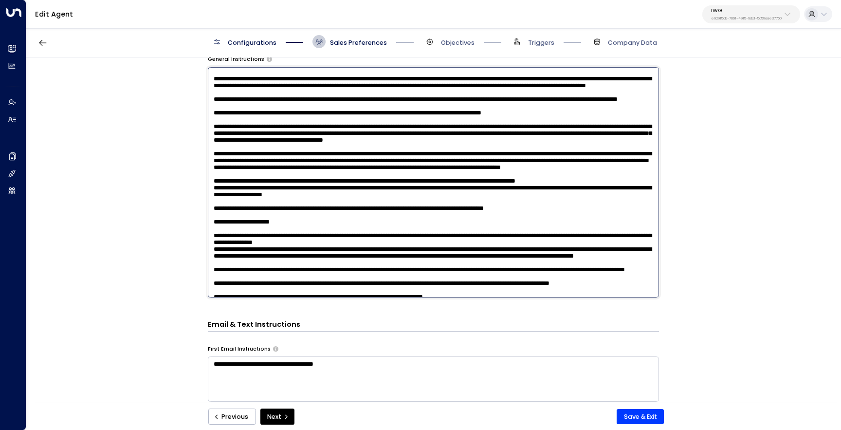
click at [580, 153] on textarea at bounding box center [433, 182] width 451 height 230
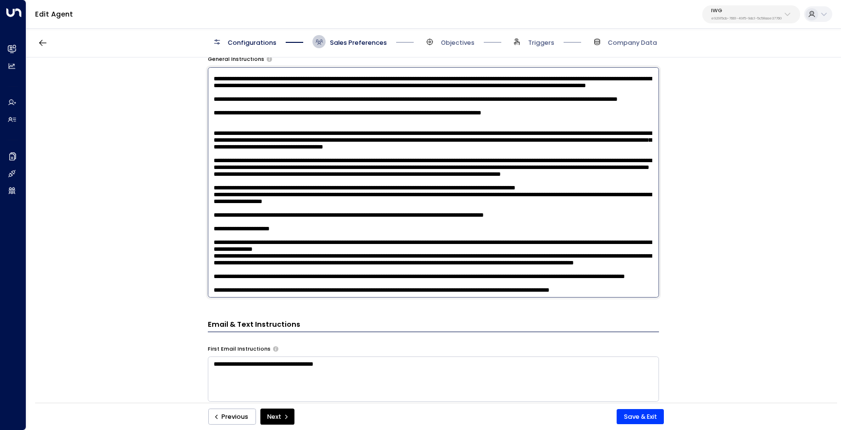
type textarea "**********"
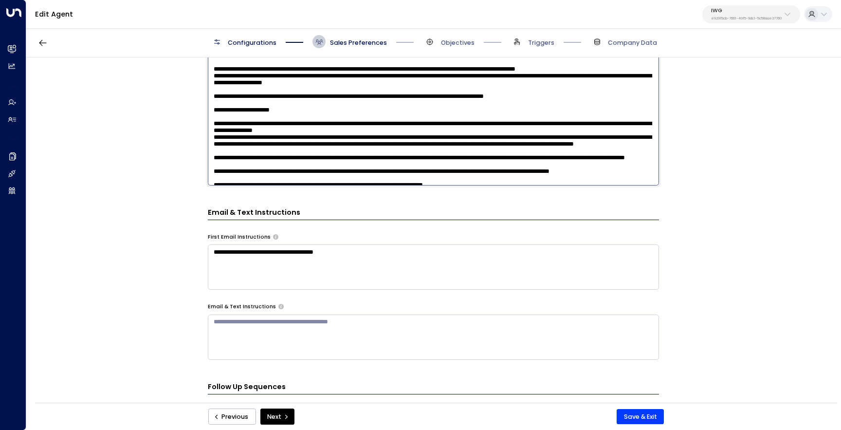
scroll to position [612, 0]
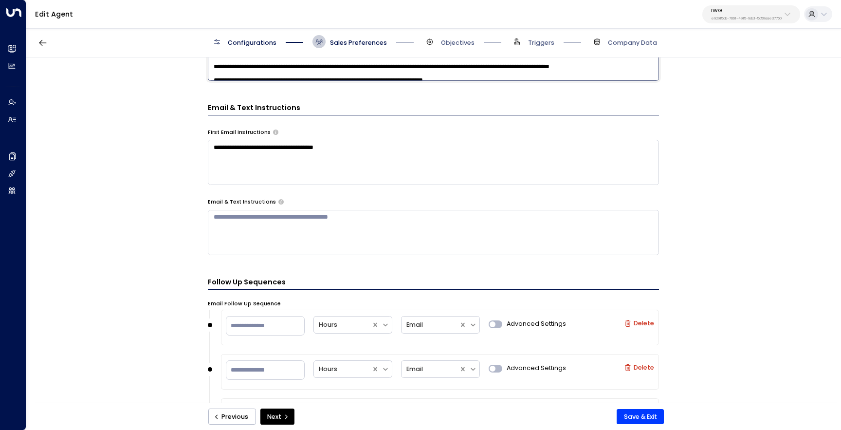
click at [363, 152] on form "**********" at bounding box center [433, 1] width 451 height 1085
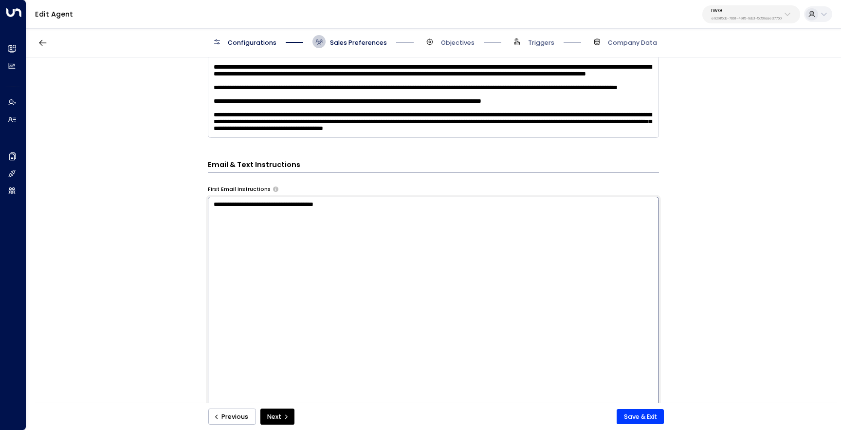
scroll to position [341, 0]
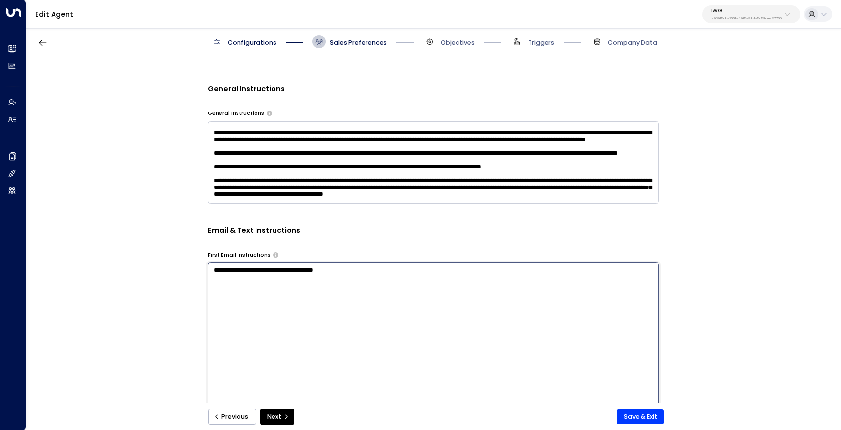
click at [214, 271] on textarea "**********" at bounding box center [433, 377] width 451 height 230
click at [361, 275] on textarea "**********" at bounding box center [433, 377] width 451 height 230
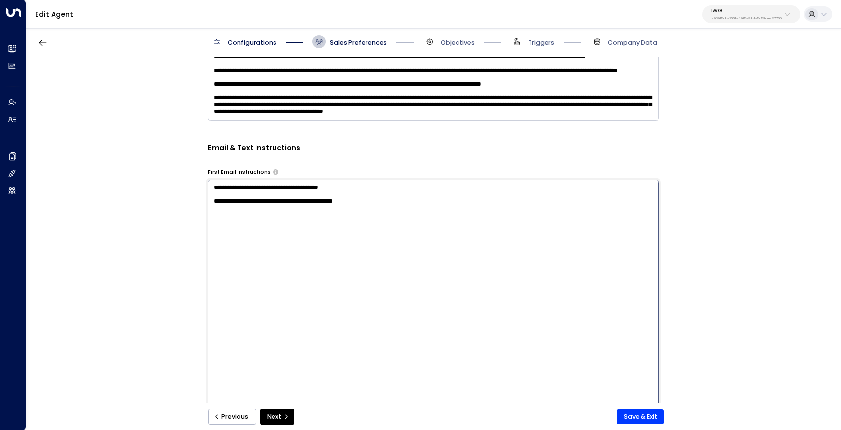
scroll to position [425, 0]
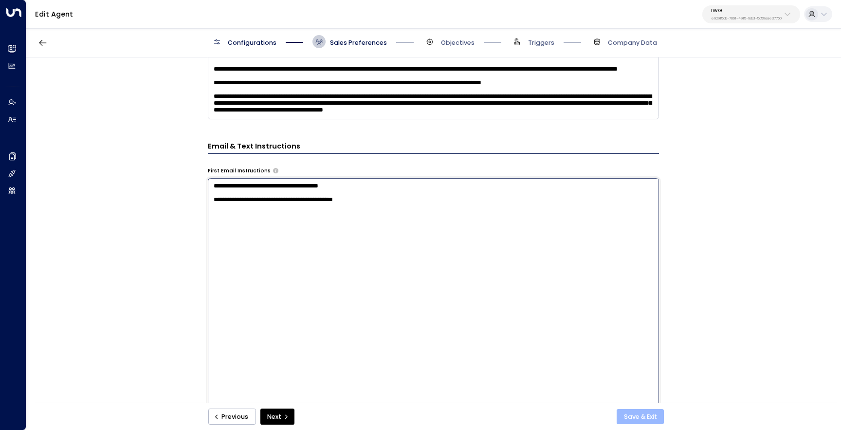
type textarea "**********"
click at [632, 420] on button "Save & Exit" at bounding box center [640, 417] width 47 height 16
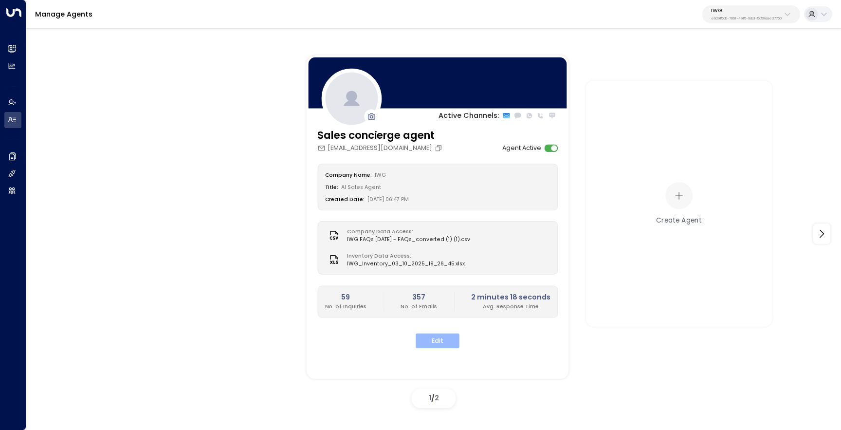
click at [441, 345] on button "Edit" at bounding box center [438, 340] width 44 height 15
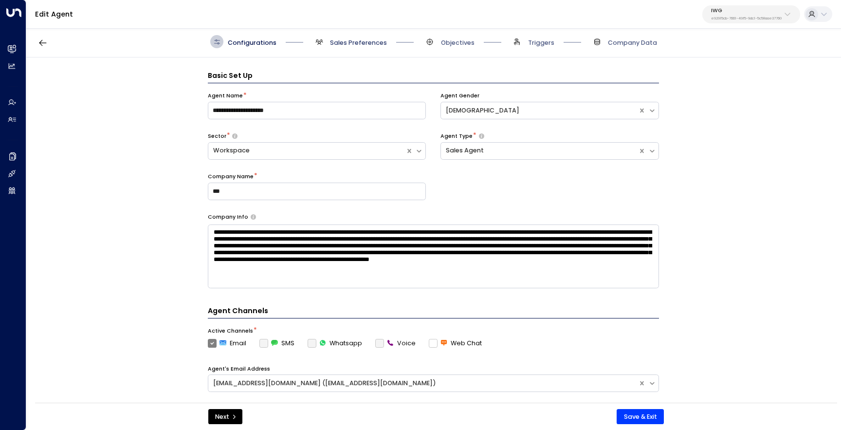
click at [361, 42] on span "Sales Preferences" at bounding box center [358, 42] width 57 height 9
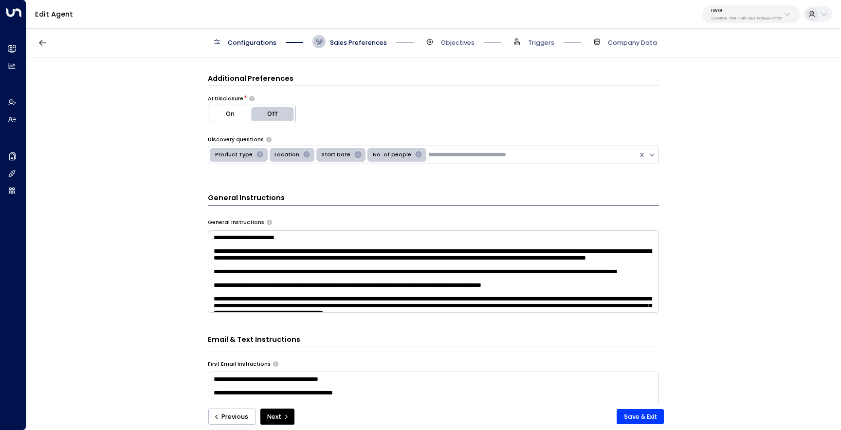
scroll to position [243, 0]
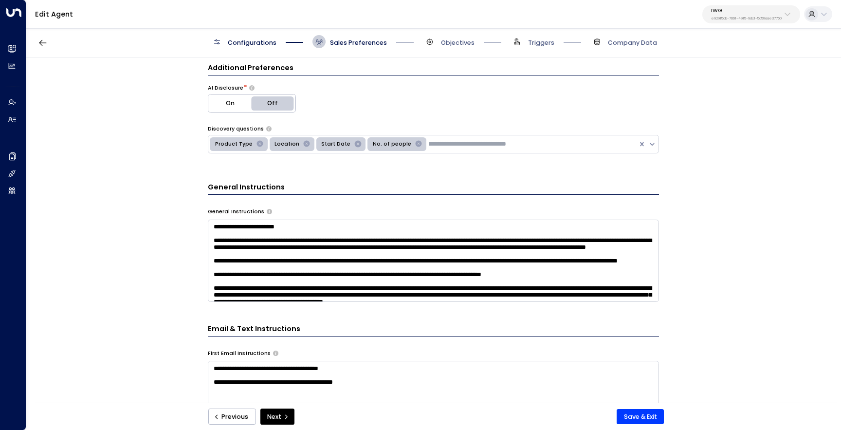
click at [239, 279] on textarea at bounding box center [433, 260] width 451 height 82
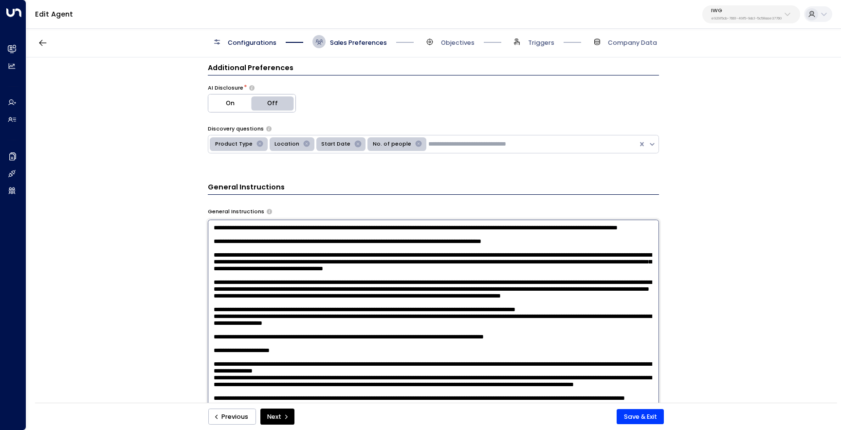
scroll to position [0, 0]
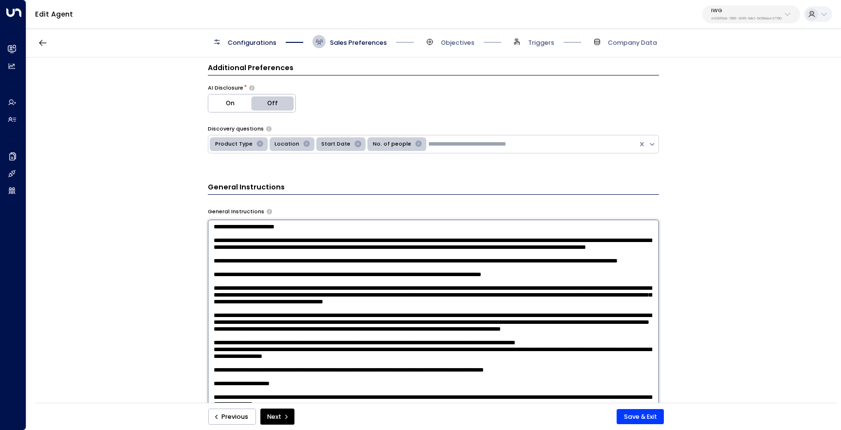
click at [150, 266] on div "**********" at bounding box center [433, 232] width 814 height 351
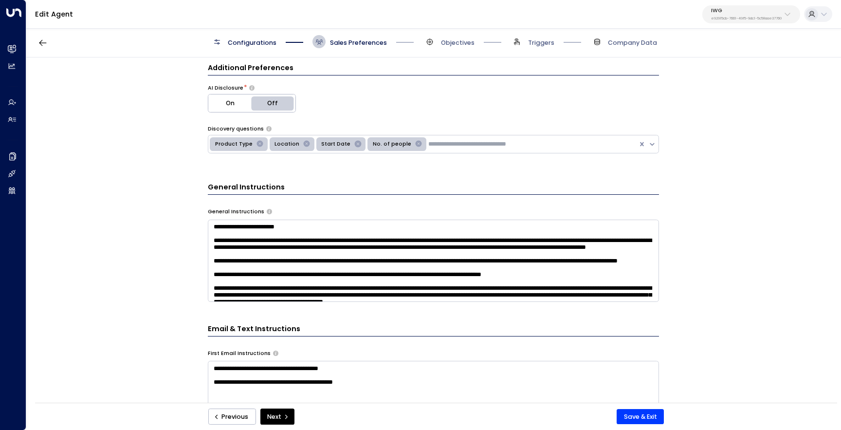
click at [428, 252] on textarea at bounding box center [433, 260] width 451 height 82
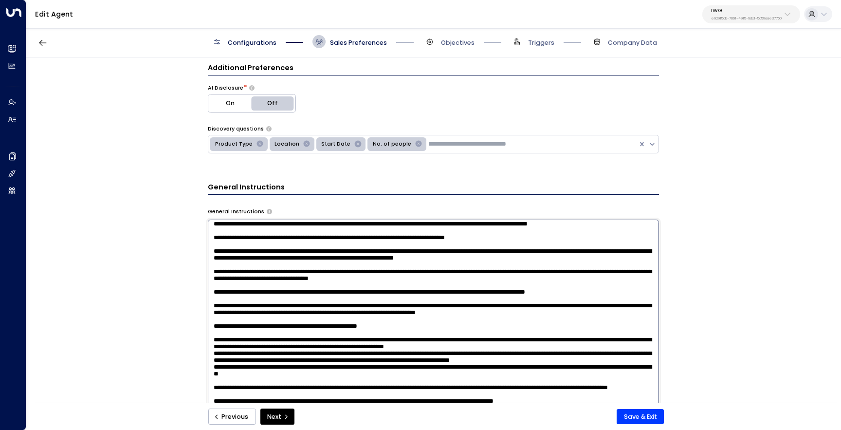
scroll to position [555, 0]
click at [411, 268] on textarea at bounding box center [433, 334] width 451 height 230
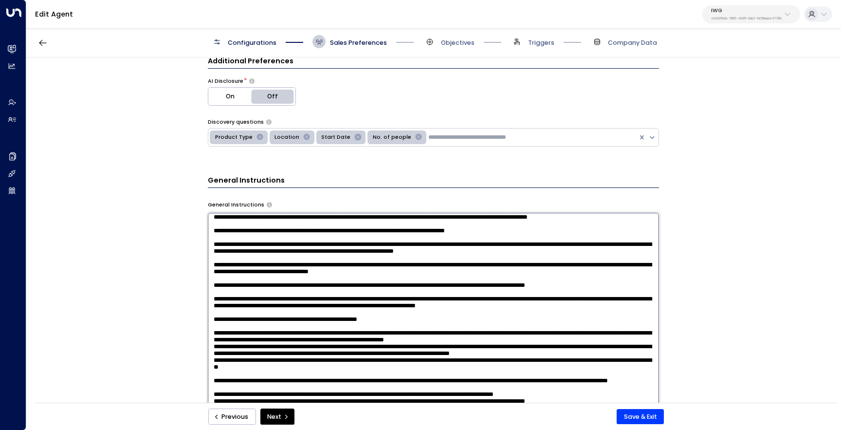
click at [321, 351] on textarea at bounding box center [433, 328] width 451 height 230
click at [467, 346] on textarea at bounding box center [433, 328] width 451 height 230
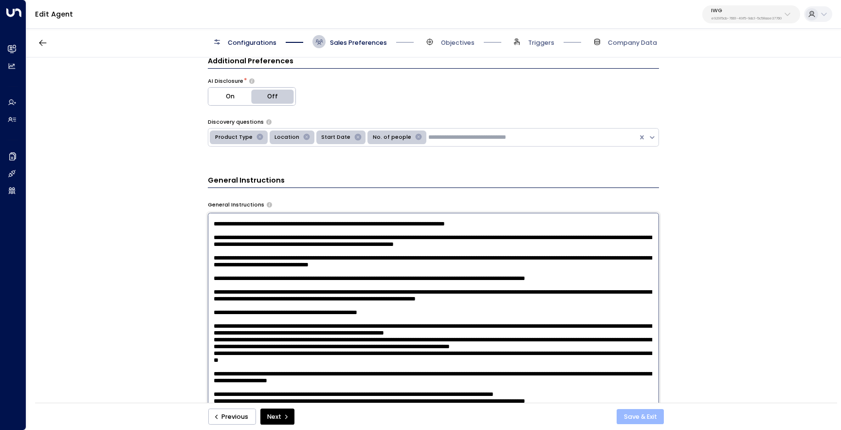
type textarea "**********"
click at [642, 417] on button "Save & Exit" at bounding box center [640, 417] width 47 height 16
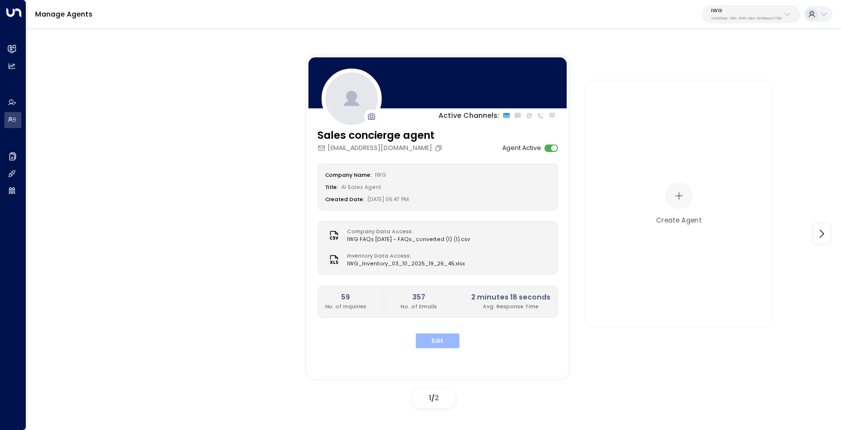
click at [432, 343] on button "Edit" at bounding box center [438, 340] width 44 height 15
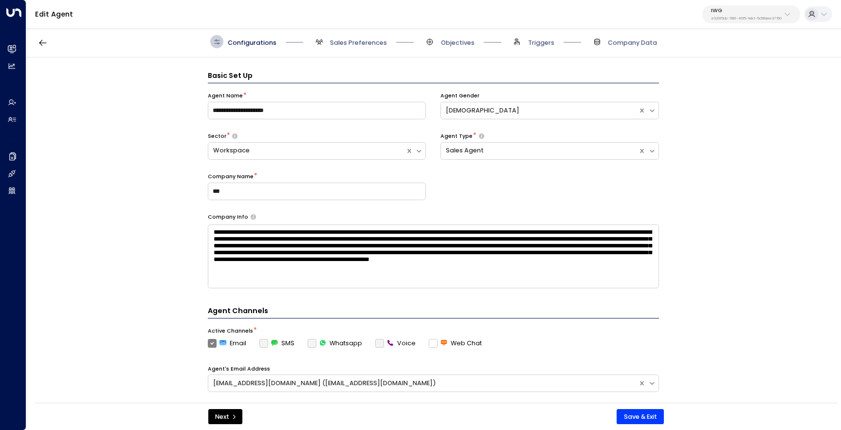
scroll to position [13, 0]
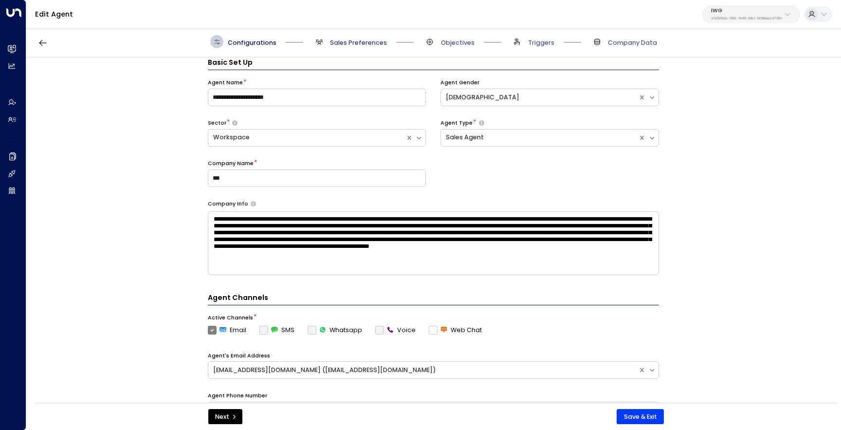
click at [353, 45] on span "Sales Preferences" at bounding box center [358, 42] width 57 height 9
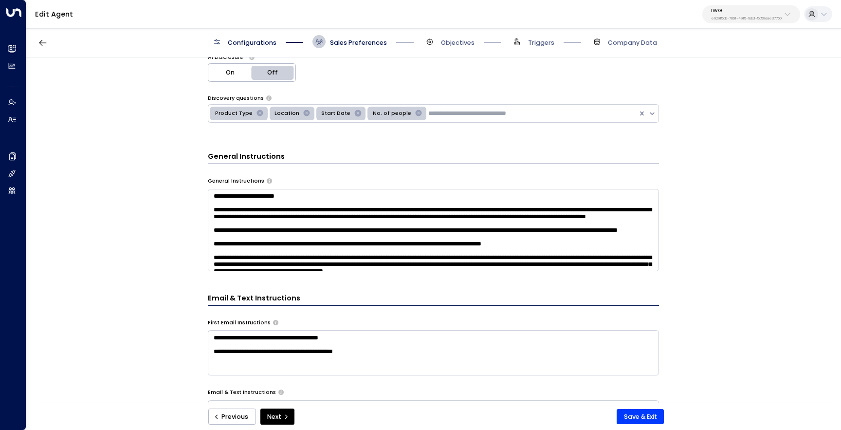
scroll to position [299, 0]
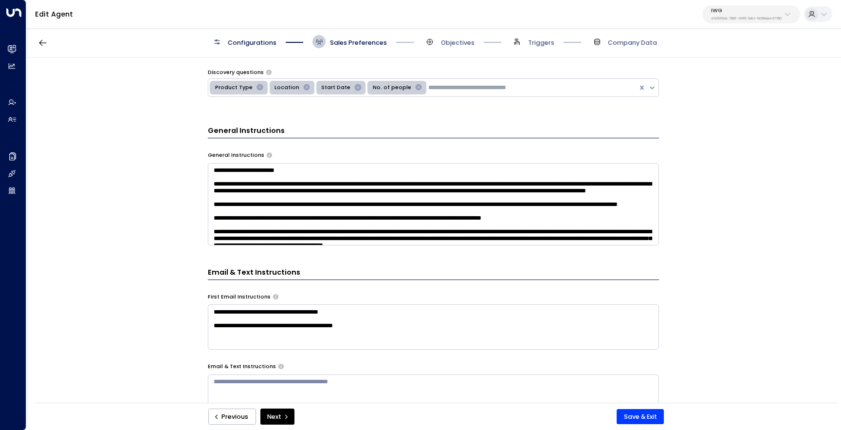
click at [269, 224] on textarea at bounding box center [433, 204] width 451 height 82
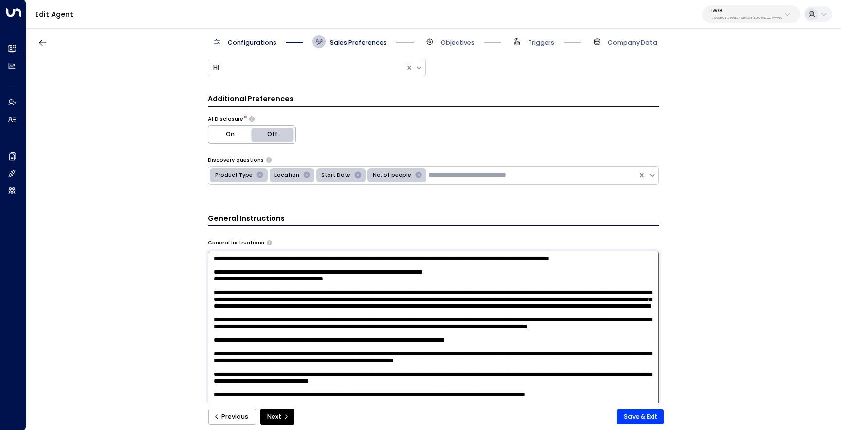
scroll to position [0, 0]
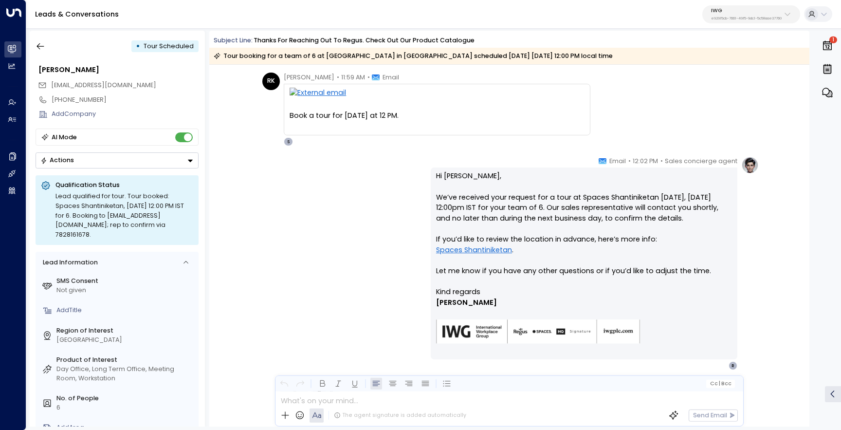
scroll to position [1480, 0]
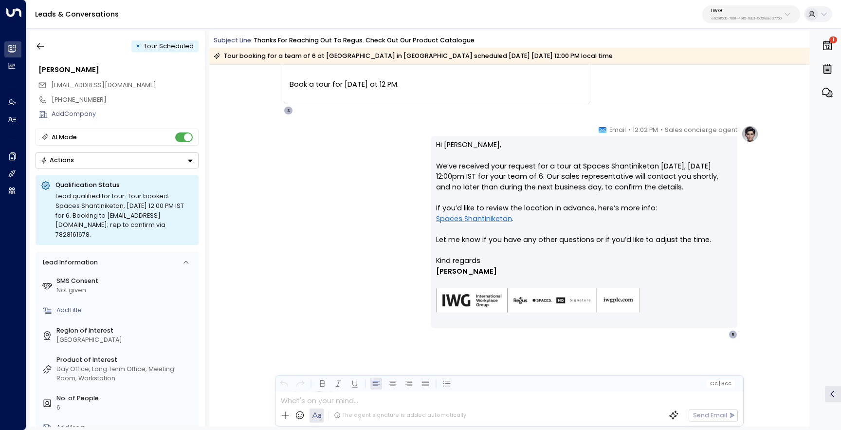
click at [392, 202] on div "Sales concierge agent • 12:02 PM • Email Hi Rhea, We’ve received your request f…" at bounding box center [508, 232] width 499 height 214
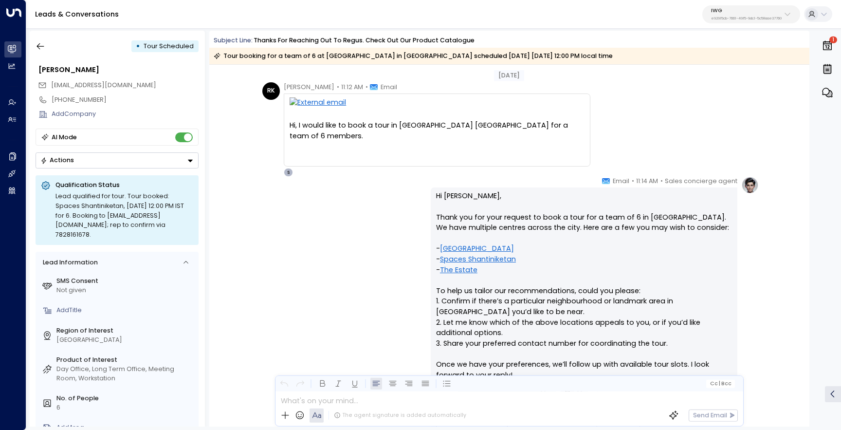
scroll to position [0, 0]
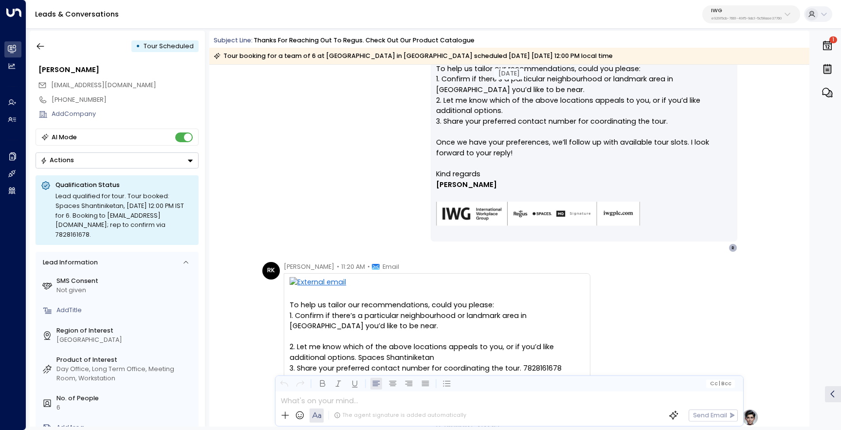
scroll to position [400, 0]
